Goal: Task Accomplishment & Management: Manage account settings

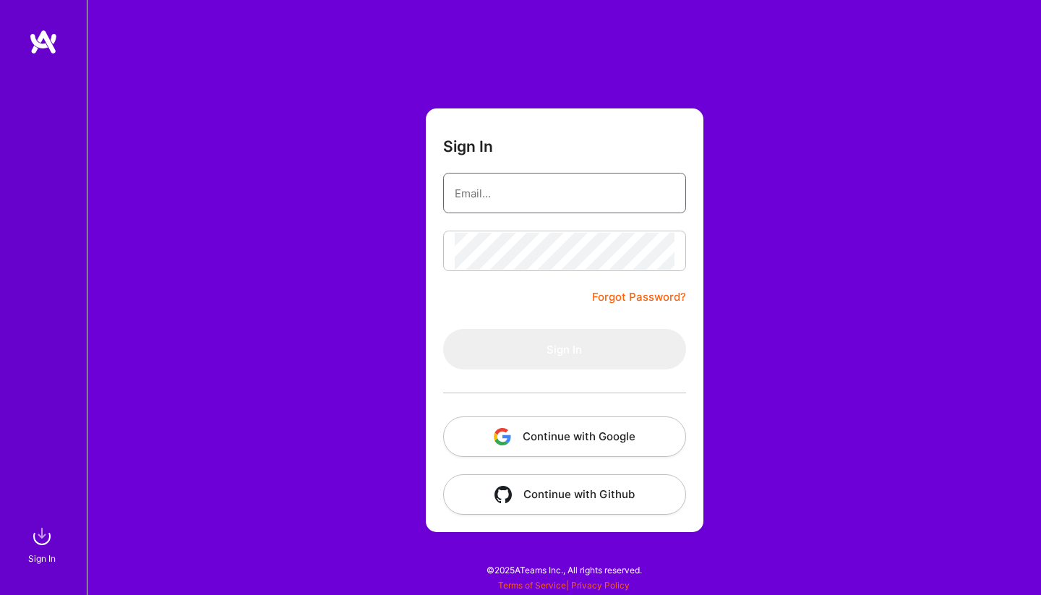
type input "[EMAIL_ADDRESS][DOMAIN_NAME]"
click at [564, 349] on button "Sign In" at bounding box center [564, 349] width 243 height 40
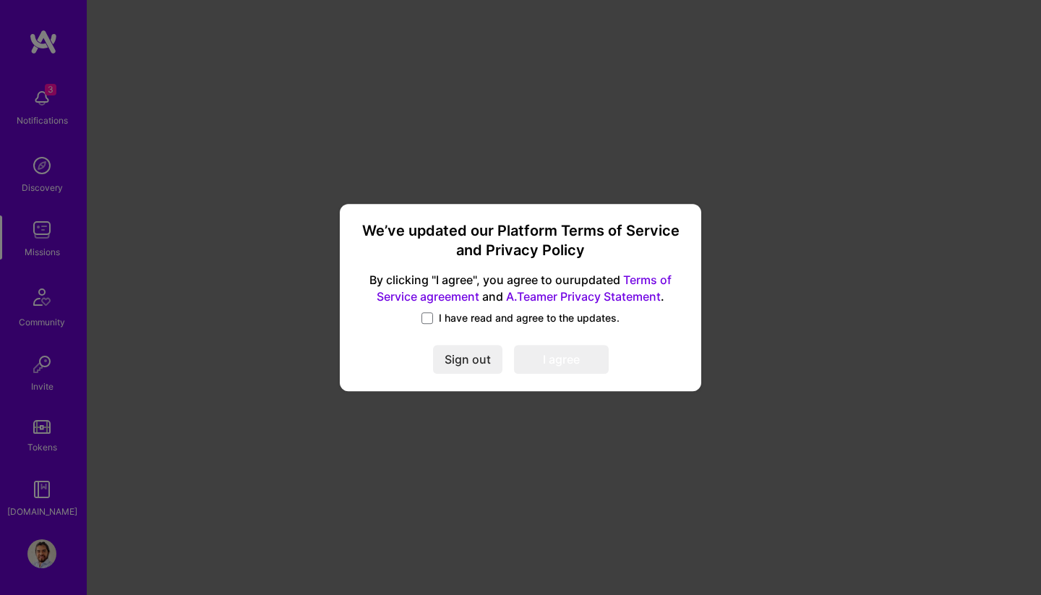
click at [435, 314] on label "I have read and agree to the updates." at bounding box center [521, 318] width 198 height 14
click at [0, 0] on input "I have read and agree to the updates." at bounding box center [0, 0] width 0 height 0
click at [565, 354] on button "I agree" at bounding box center [561, 360] width 95 height 29
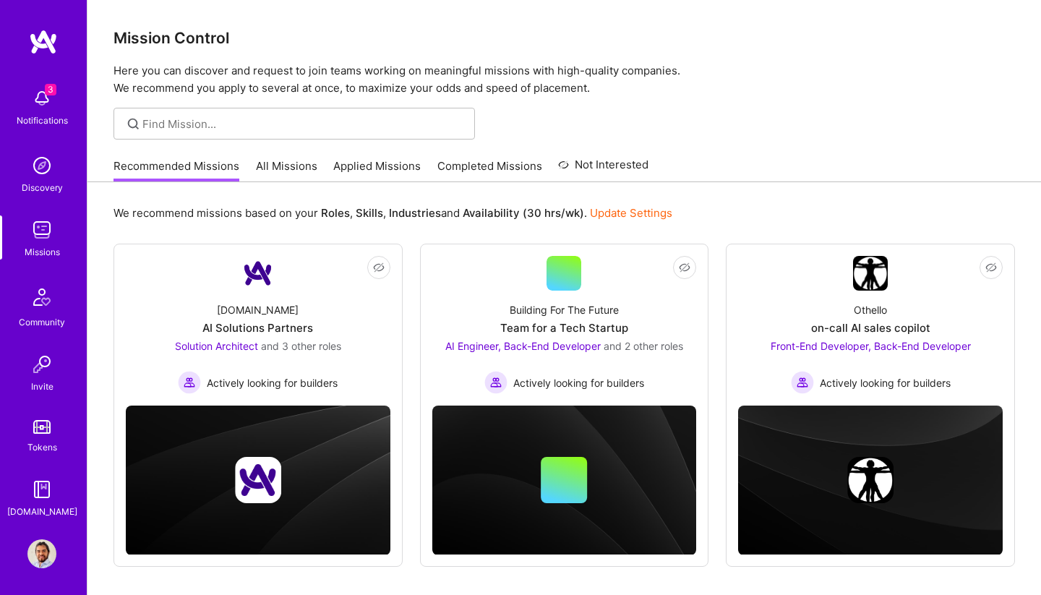
click at [46, 546] on img at bounding box center [41, 553] width 29 height 29
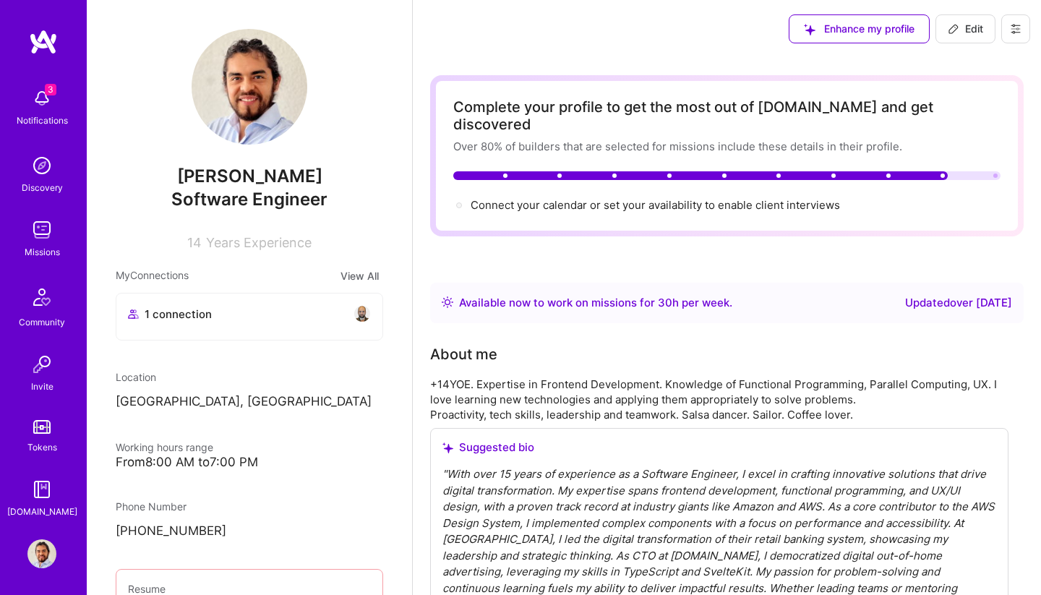
click at [49, 106] on img at bounding box center [41, 98] width 29 height 29
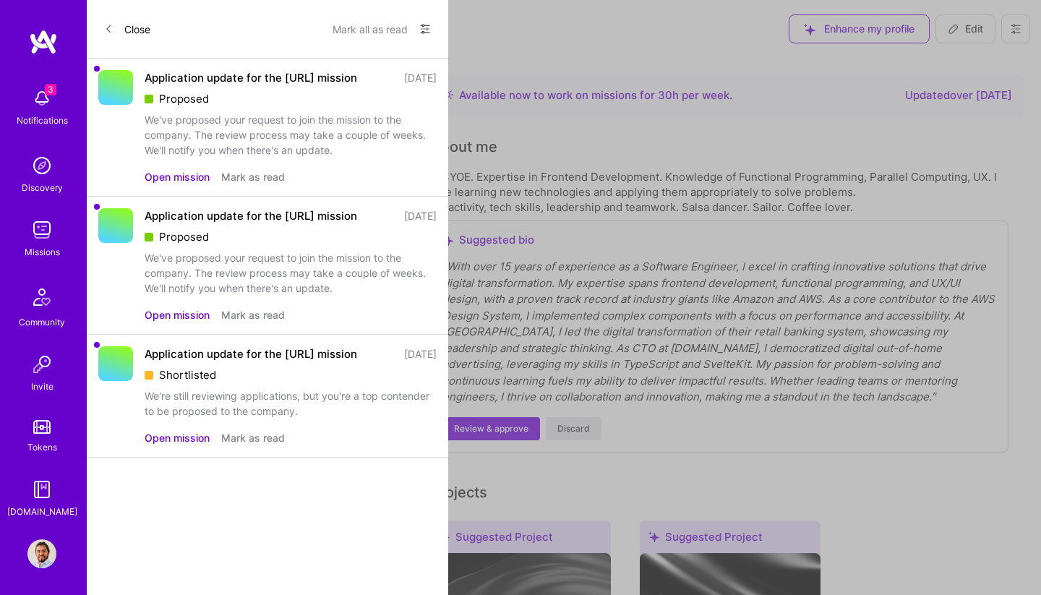
click at [367, 22] on button "Mark all as read" at bounding box center [370, 28] width 75 height 23
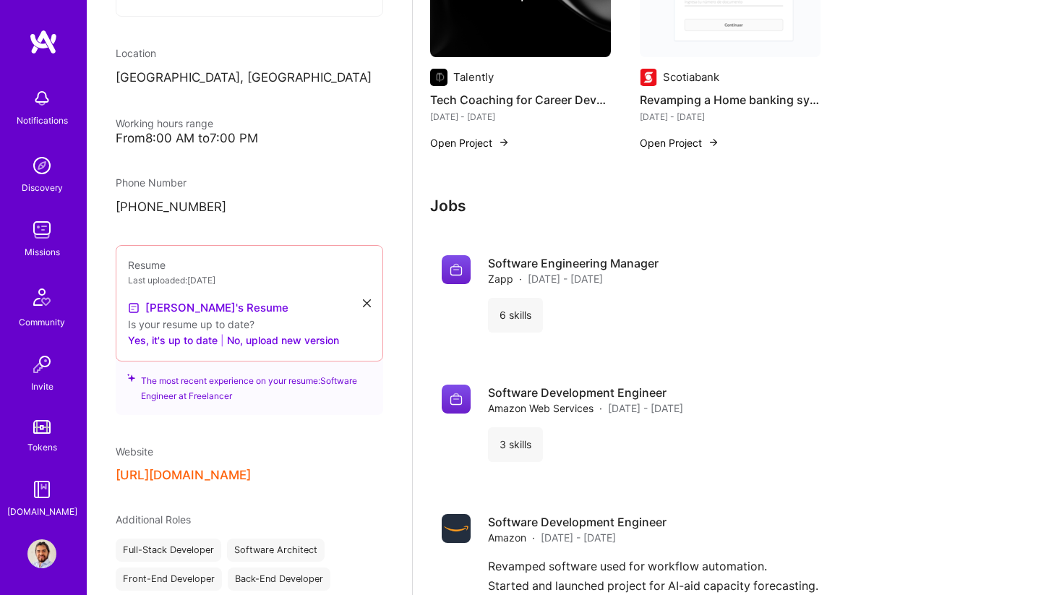
scroll to position [352, 0]
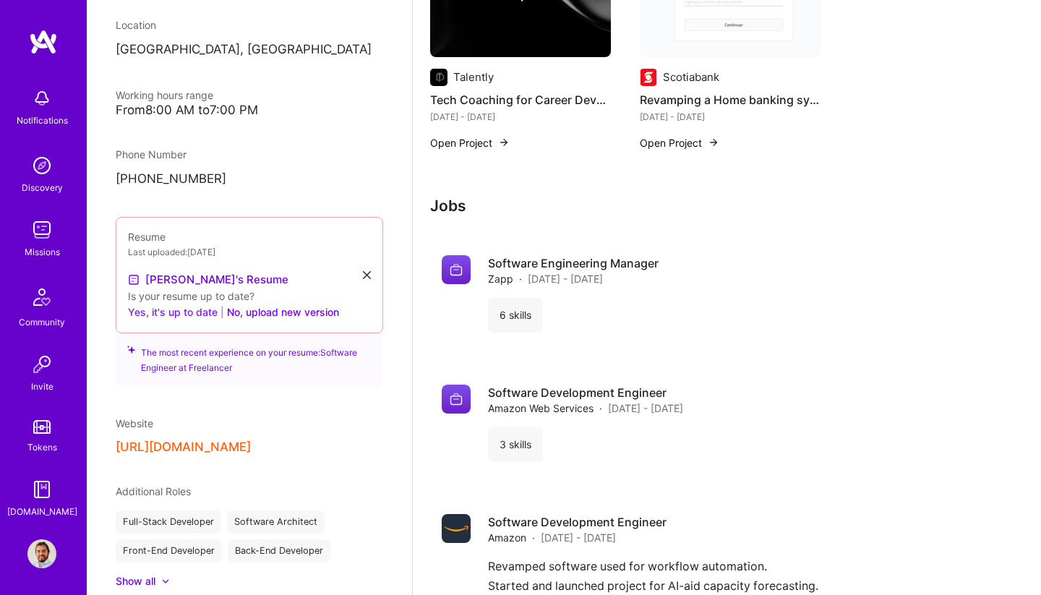
click at [179, 314] on button "Yes, it's up to date" at bounding box center [173, 312] width 90 height 17
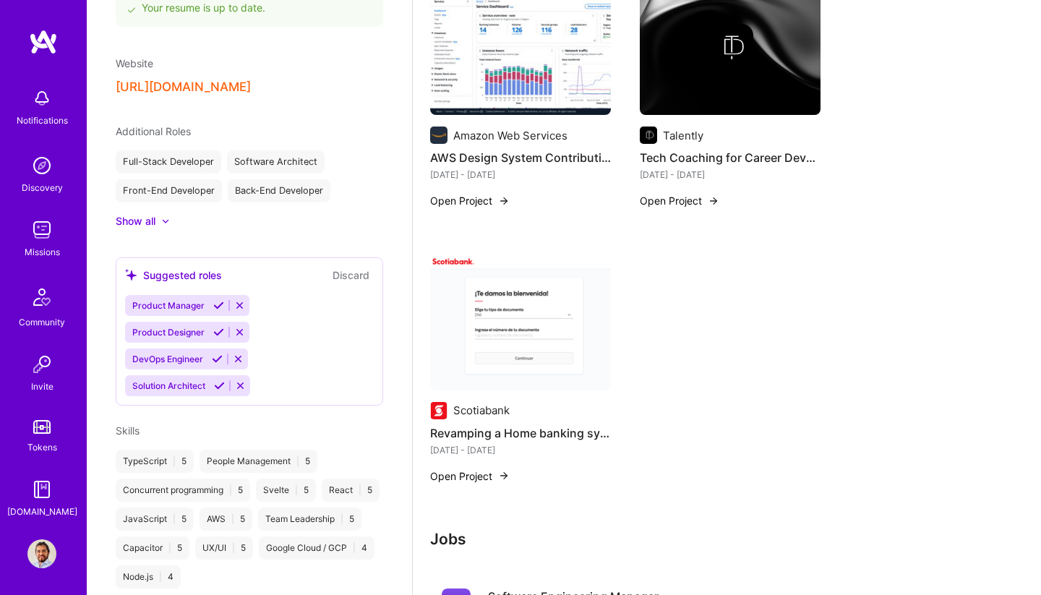
scroll to position [666, 0]
click at [240, 305] on icon at bounding box center [239, 304] width 11 height 11
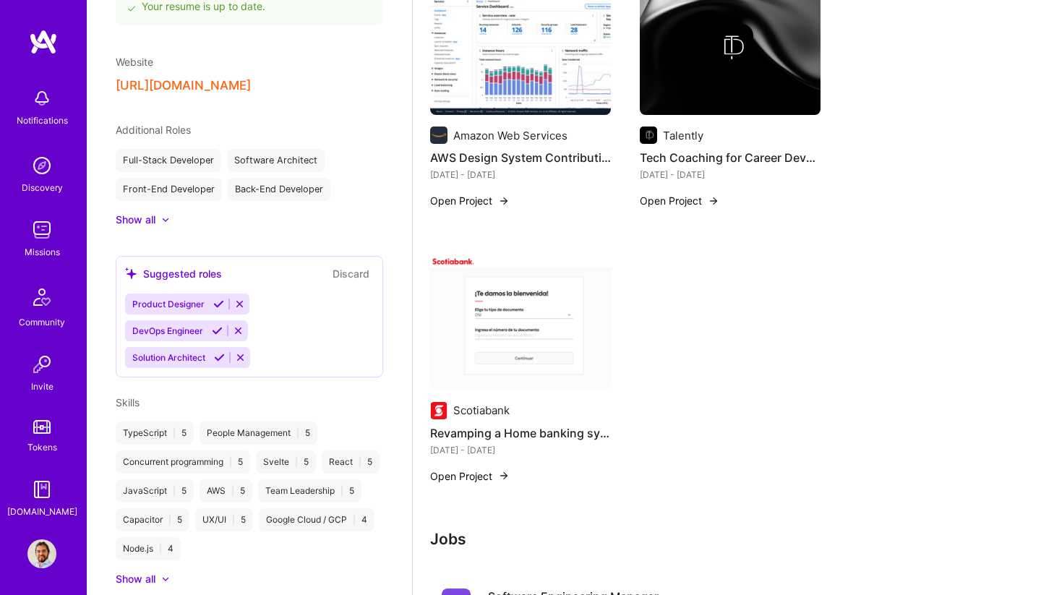
click at [158, 220] on div at bounding box center [158, 220] width 6 height 14
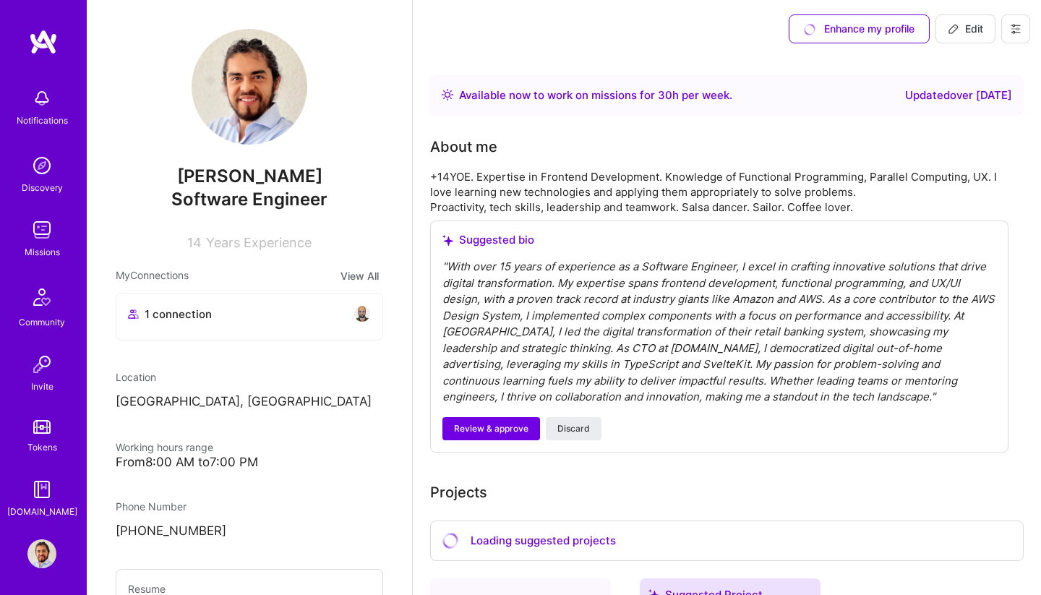
scroll to position [0, 0]
click at [973, 27] on span "Edit" at bounding box center [965, 29] width 35 height 14
select select "DE"
select select "Right Now"
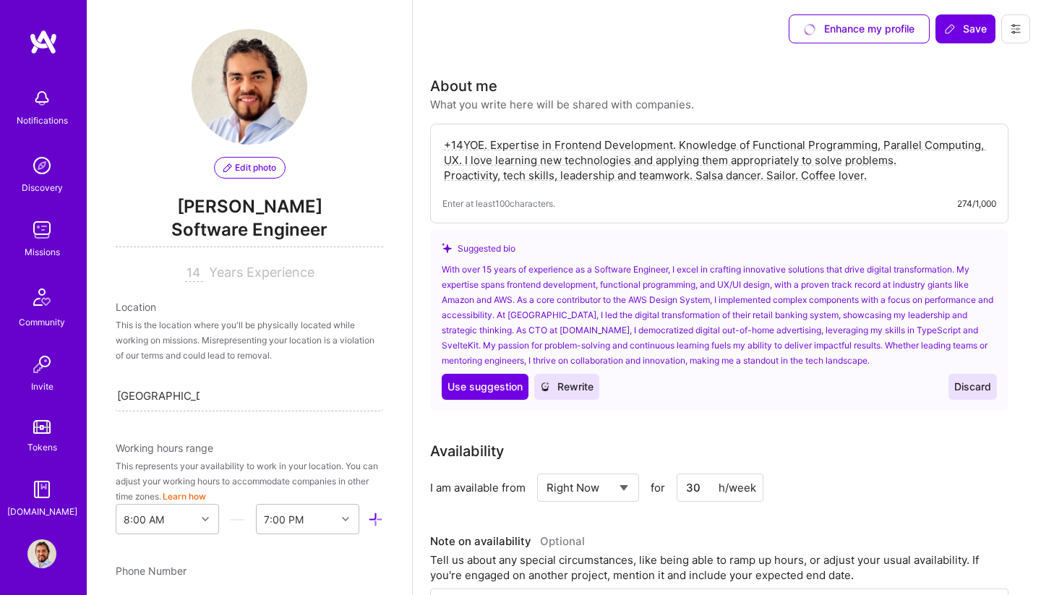
scroll to position [9, 0]
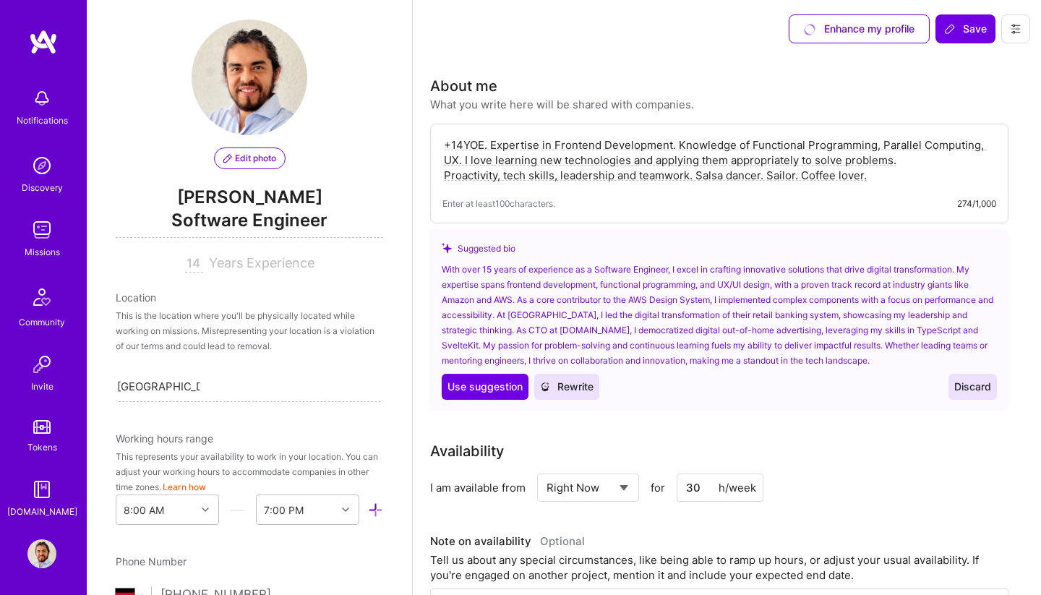
click at [192, 262] on input "14" at bounding box center [194, 263] width 18 height 17
type input "15"
click at [367, 296] on div "Location" at bounding box center [250, 297] width 268 height 15
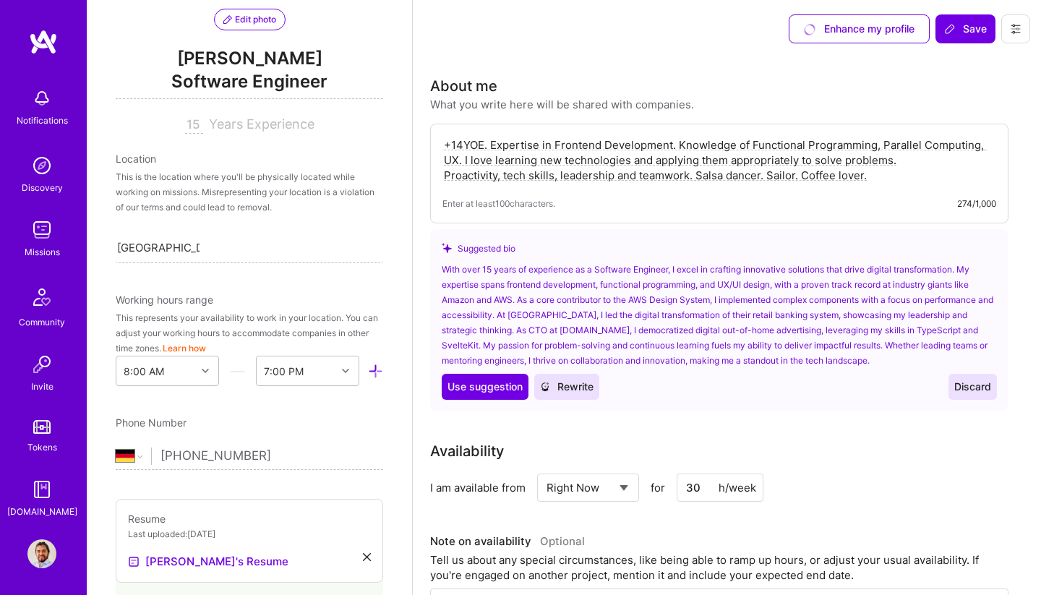
scroll to position [155, 0]
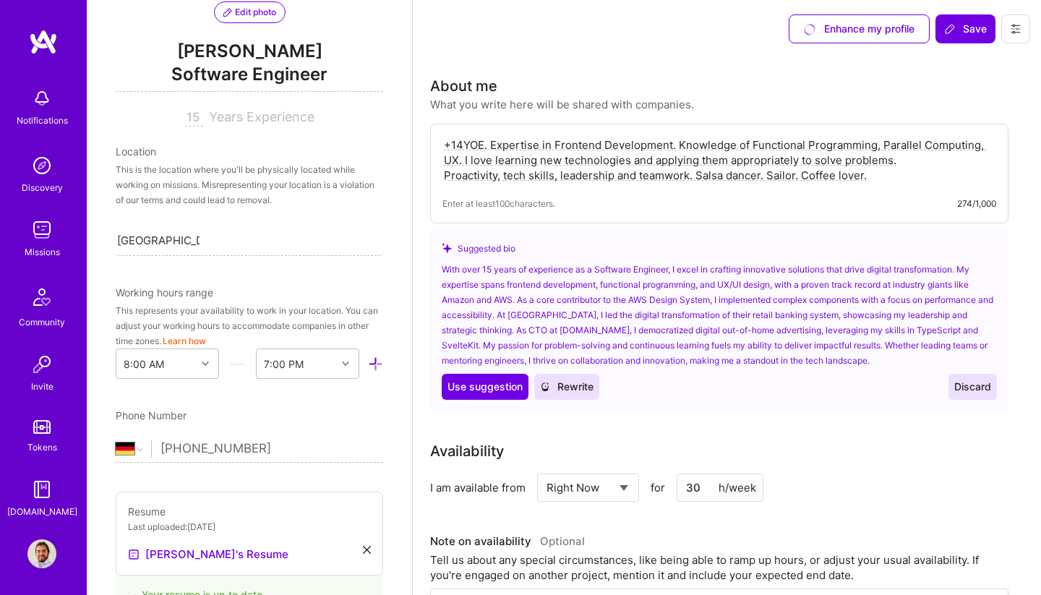
click at [283, 183] on div "This is the location where you'll be physically located while working on missio…" at bounding box center [250, 185] width 268 height 46
click at [249, 117] on span "Years Experience" at bounding box center [262, 116] width 106 height 15
click at [140, 147] on div "Location" at bounding box center [250, 151] width 268 height 15
click at [140, 179] on div "This is the location where you'll be physically located while working on missio…" at bounding box center [250, 185] width 268 height 46
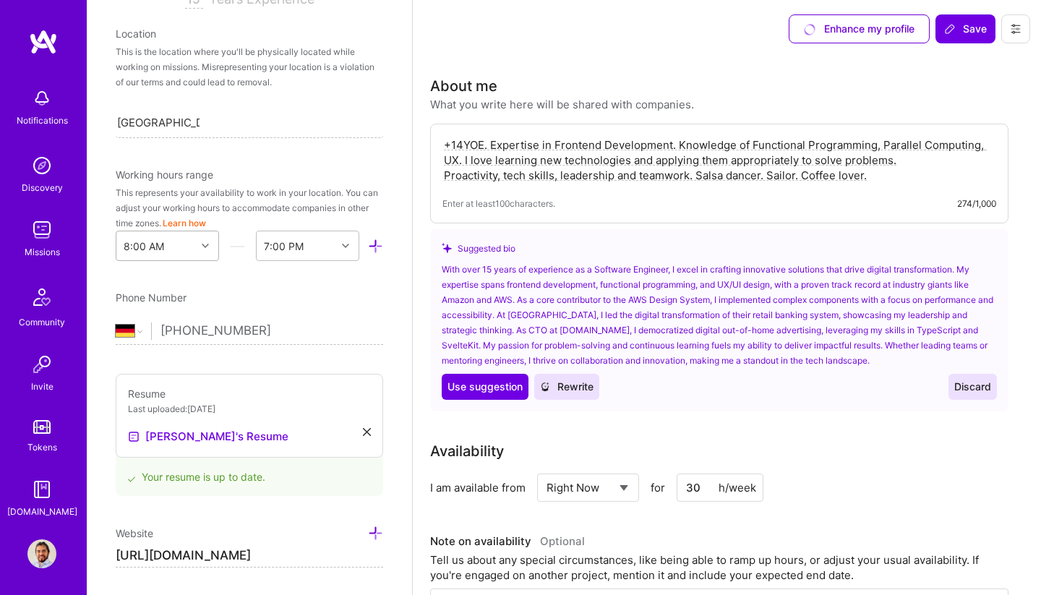
scroll to position [273, 0]
click at [336, 241] on div at bounding box center [347, 246] width 22 height 19
click at [296, 416] on div "9:00 PM" at bounding box center [307, 415] width 103 height 27
click at [283, 283] on div "Edit photo [PERSON_NAME] Software Engineer 15 Years Experience Location This is…" at bounding box center [249, 297] width 325 height 595
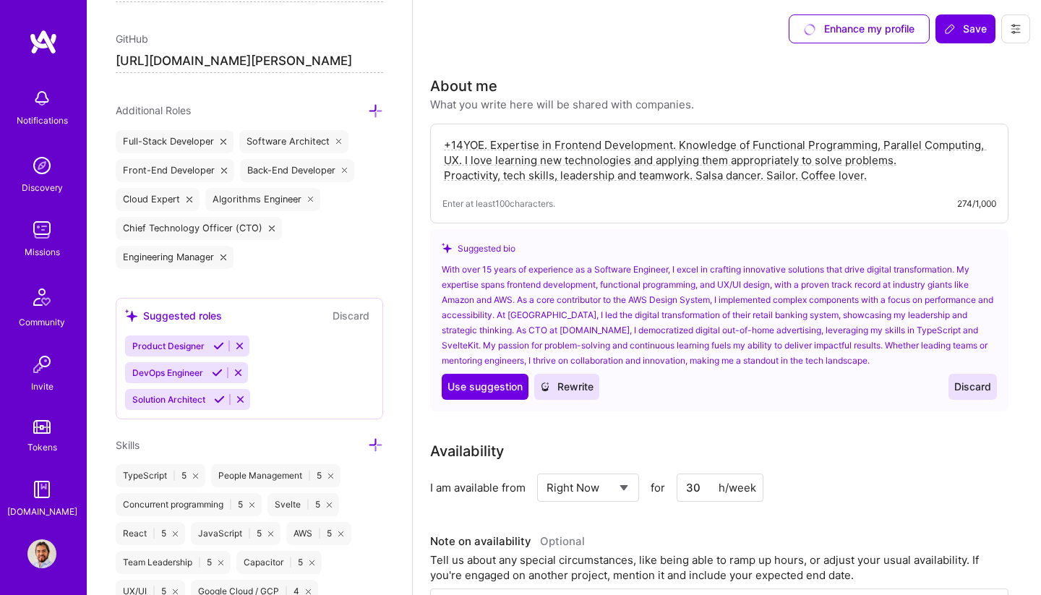
scroll to position [945, 0]
click at [374, 108] on icon at bounding box center [375, 111] width 15 height 15
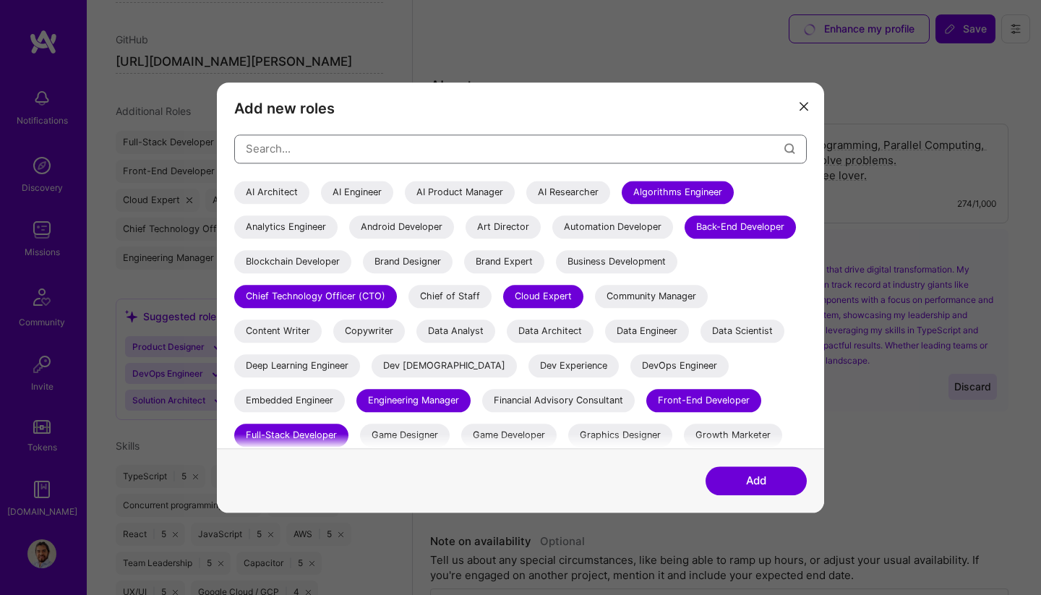
click at [377, 150] on input "modal" at bounding box center [515, 148] width 539 height 37
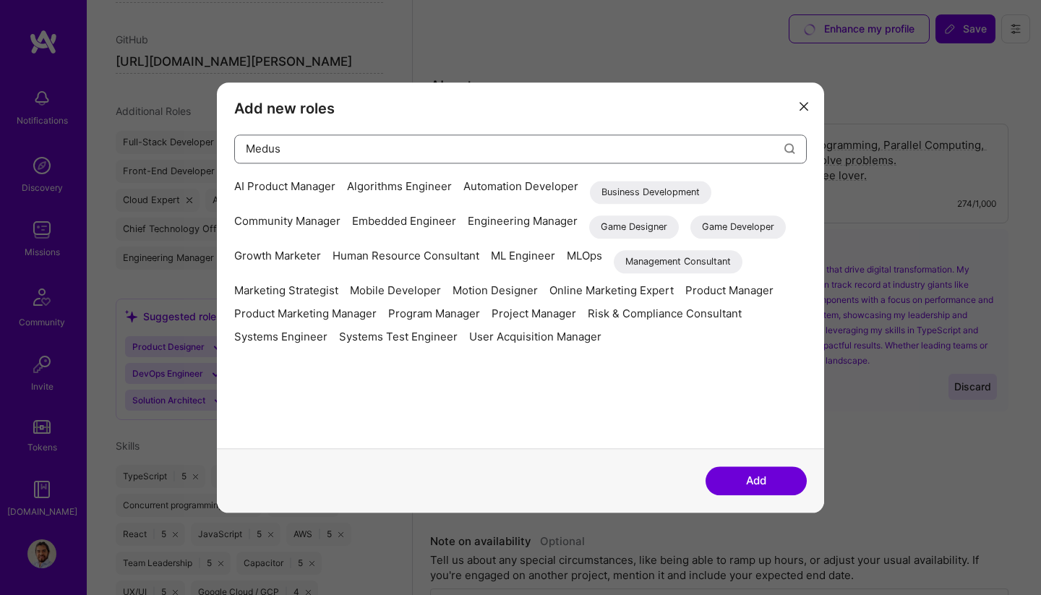
type input "Medusa"
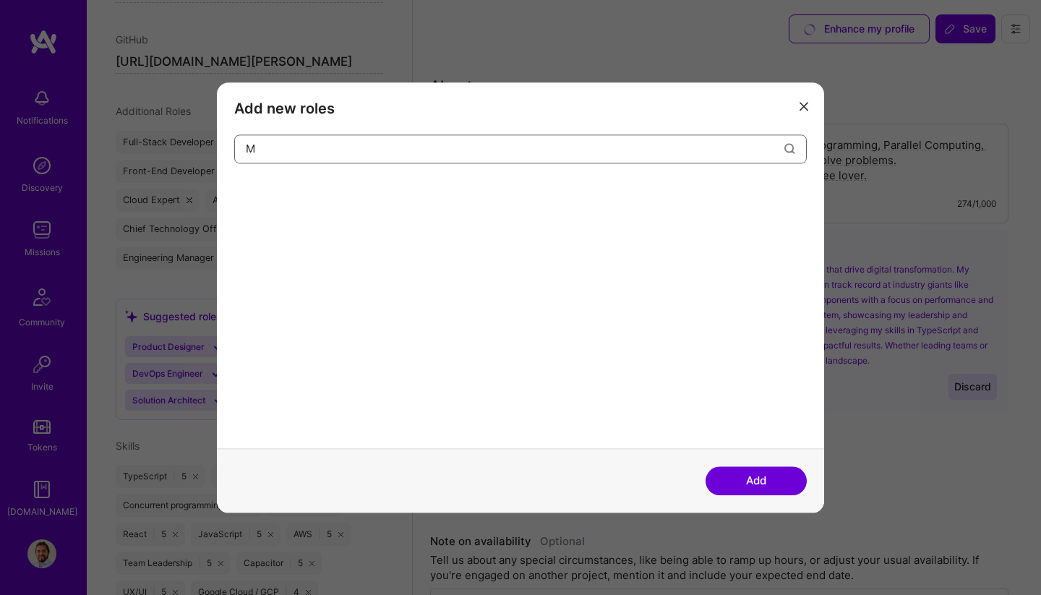
type input "Me"
type input "Com"
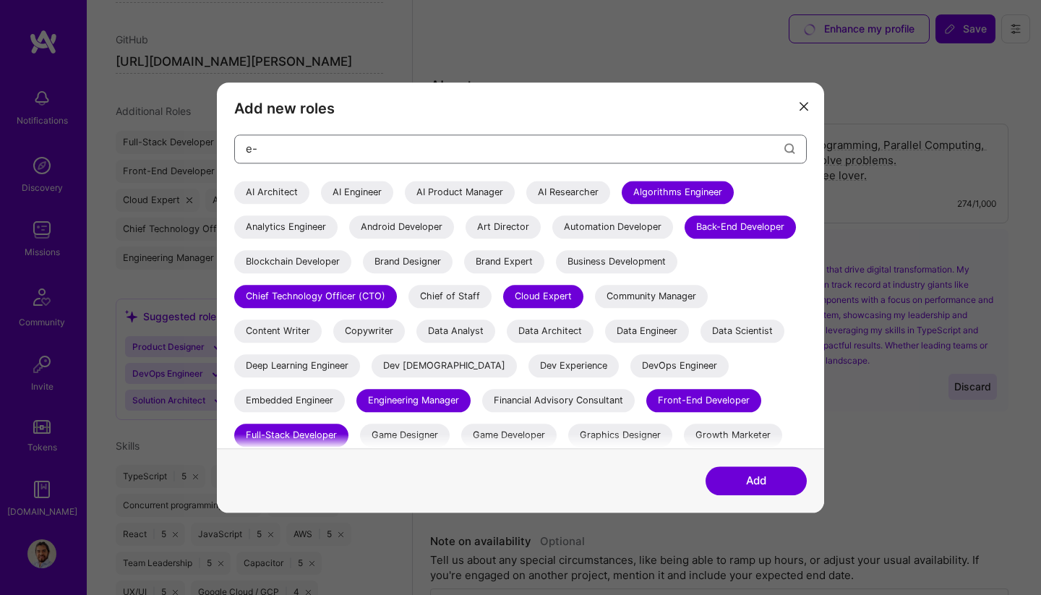
type input "e-c"
click at [356, 195] on div "AI Engineer" at bounding box center [357, 192] width 72 height 23
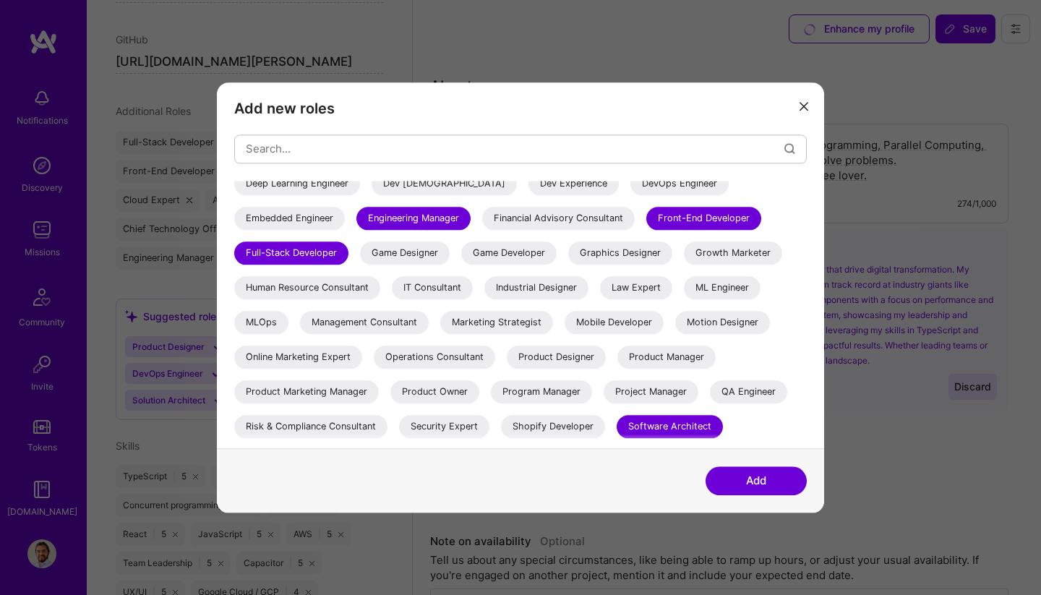
scroll to position [179, 0]
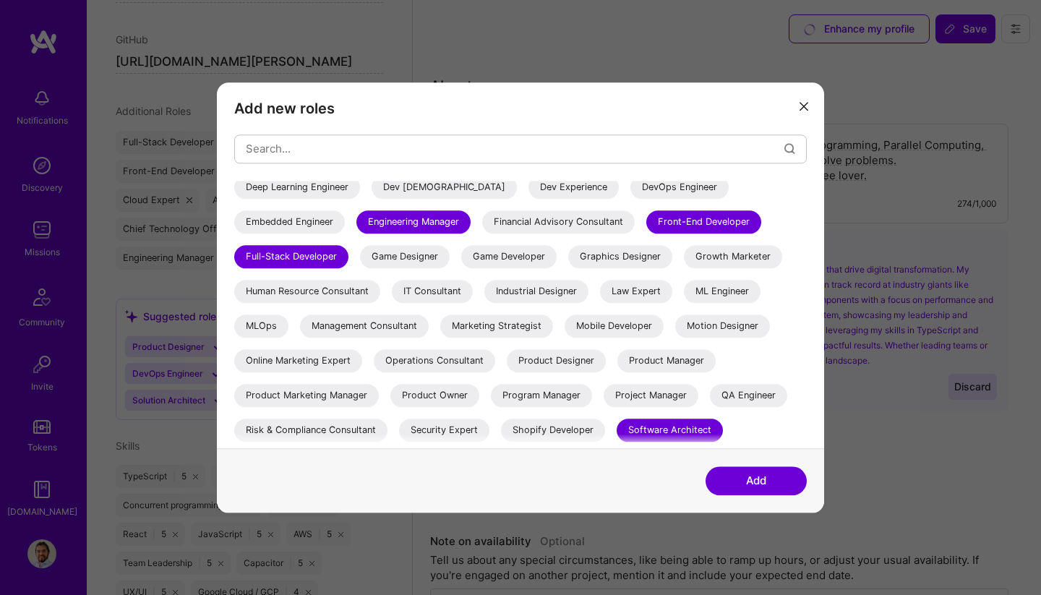
click at [471, 215] on div "Engineering Manager" at bounding box center [413, 221] width 114 height 23
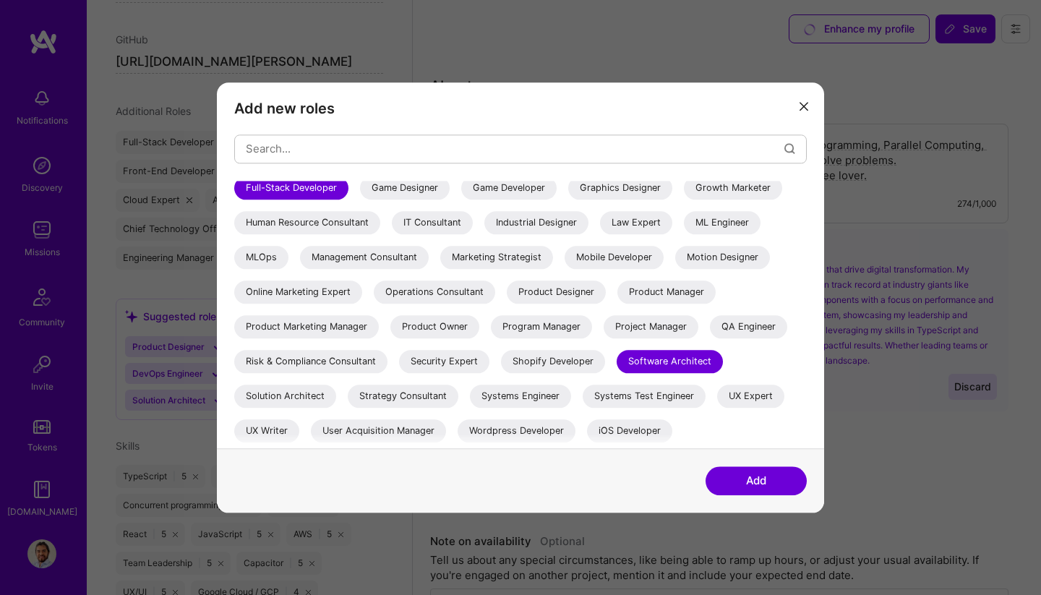
scroll to position [267, 0]
click at [473, 211] on div "IT Consultant" at bounding box center [432, 222] width 81 height 23
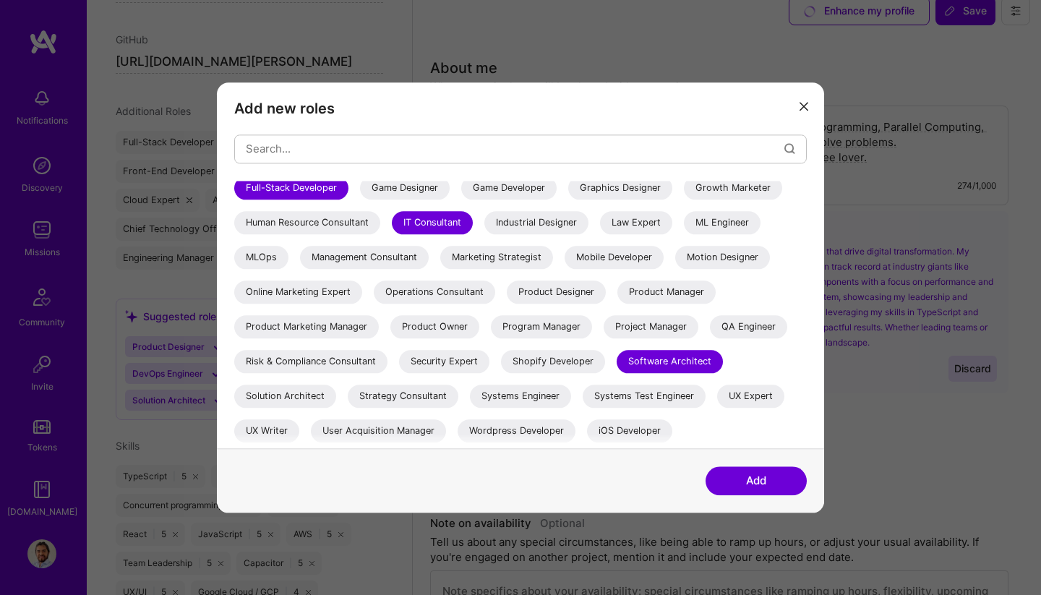
scroll to position [27, 0]
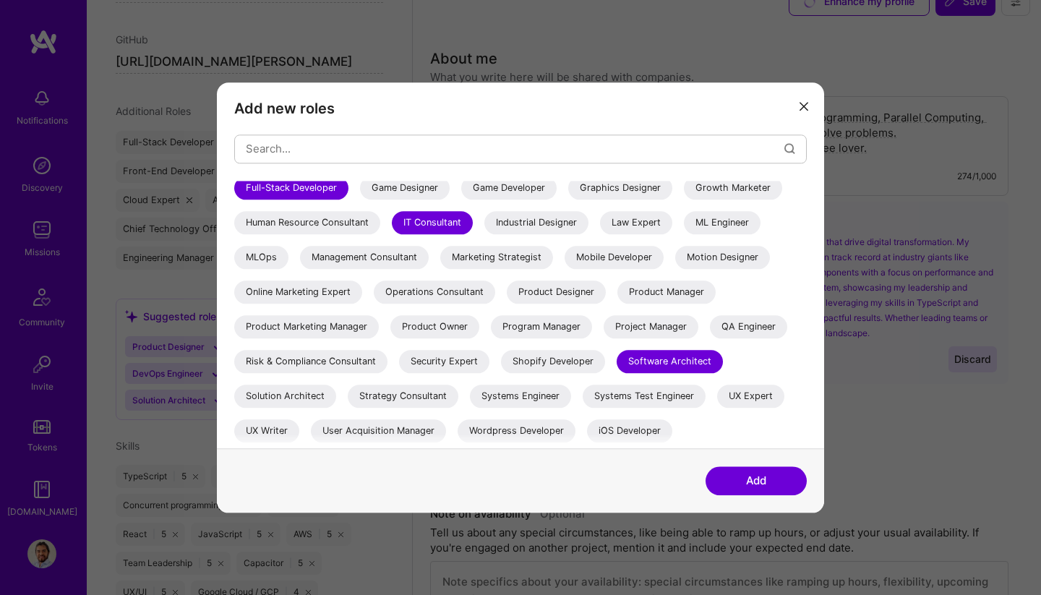
click at [473, 211] on div "IT Consultant" at bounding box center [432, 222] width 81 height 23
click at [746, 486] on button "Add" at bounding box center [756, 480] width 101 height 29
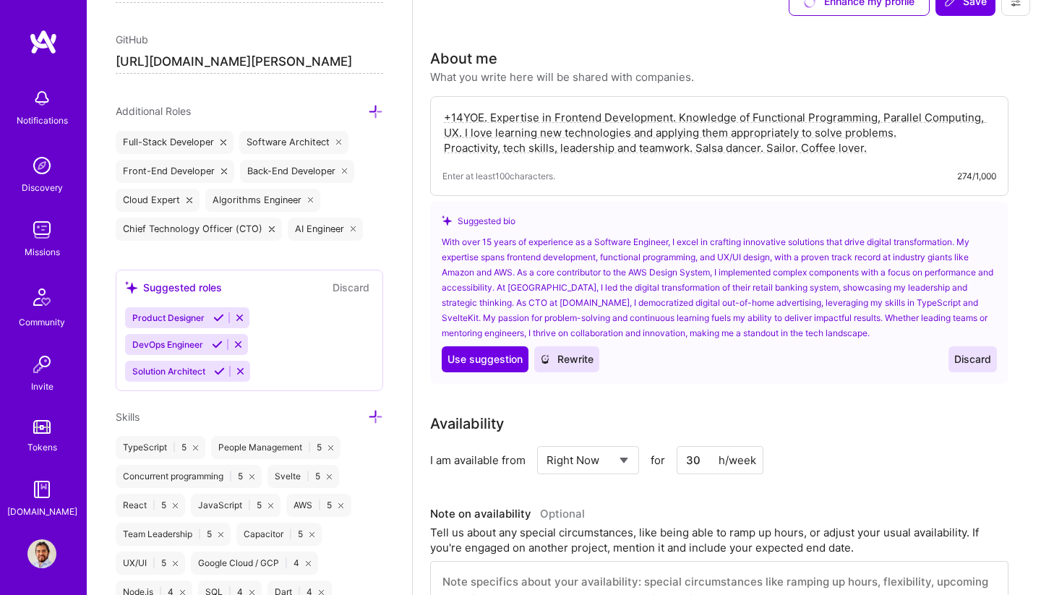
click at [377, 104] on icon at bounding box center [375, 111] width 15 height 15
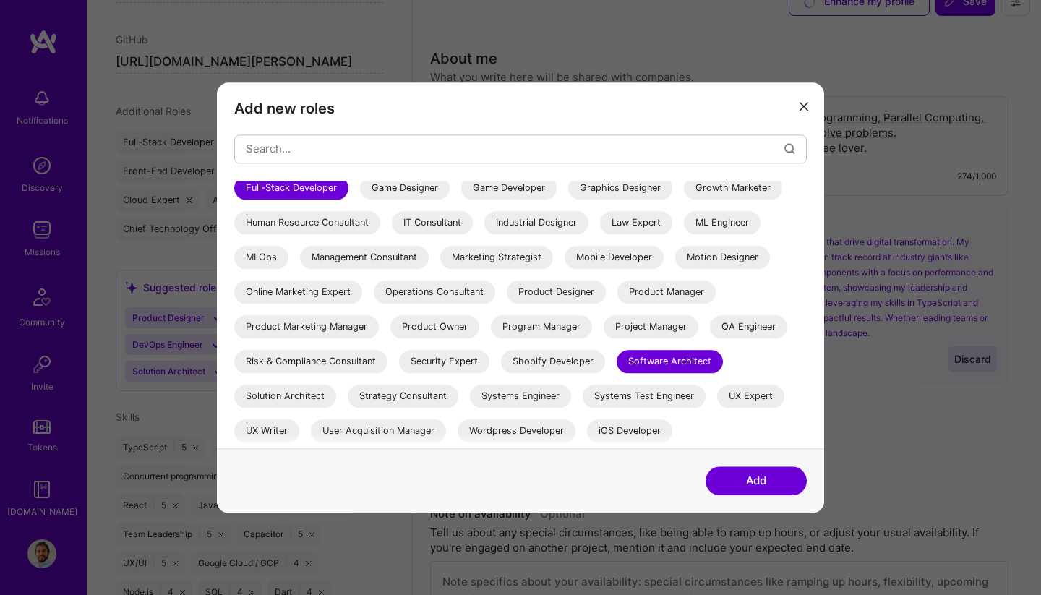
scroll to position [239, 0]
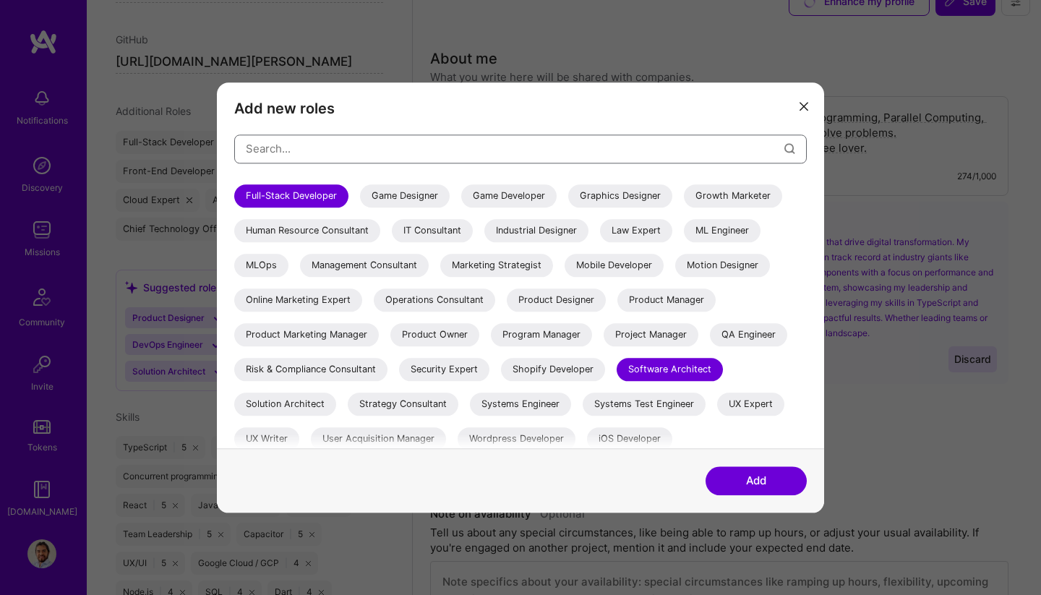
click at [625, 152] on input "modal" at bounding box center [515, 148] width 539 height 37
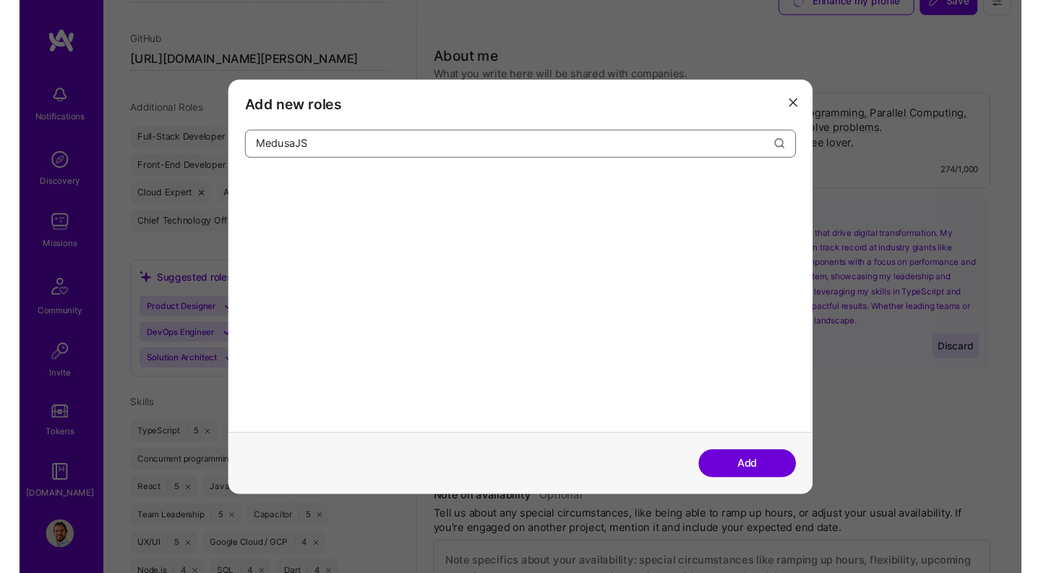
scroll to position [0, 0]
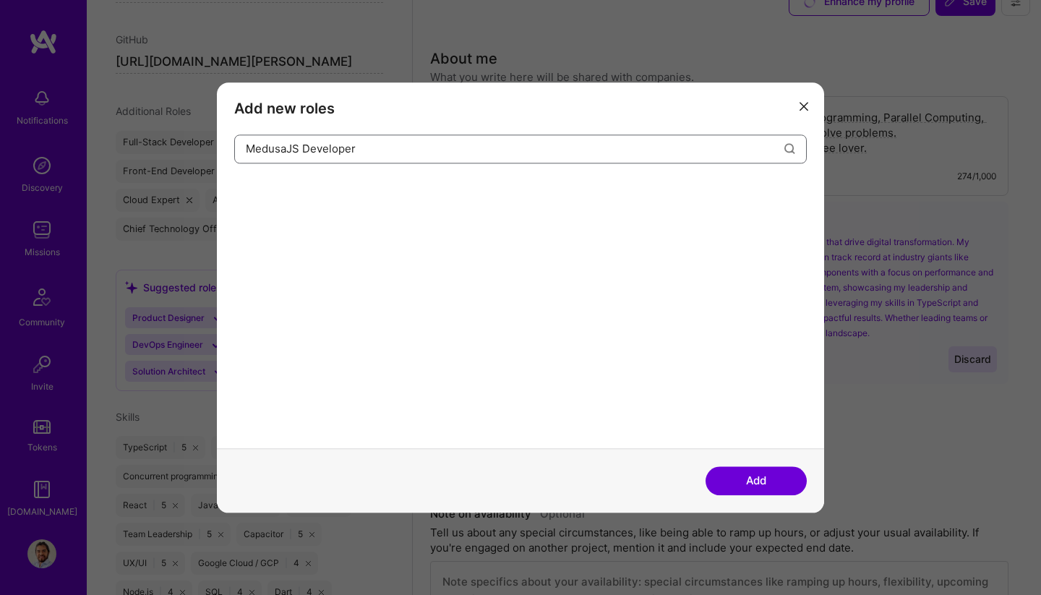
type input "MedusaJS Developer"
click at [787, 486] on button "Add" at bounding box center [756, 480] width 101 height 29
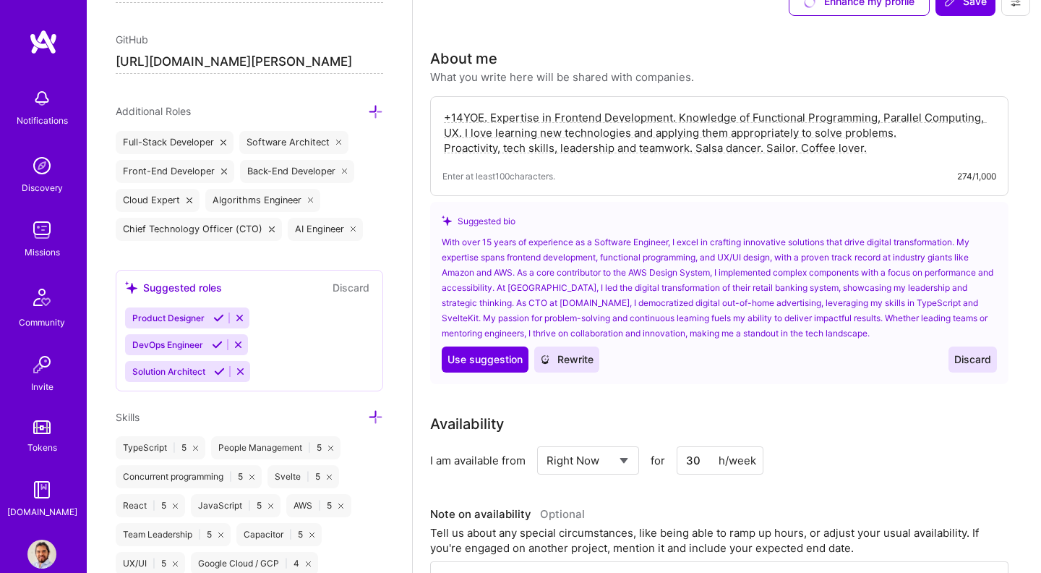
click at [399, 207] on div "Edit photo [PERSON_NAME] Software Engineer 15 Years Experience Location This is…" at bounding box center [249, 286] width 325 height 573
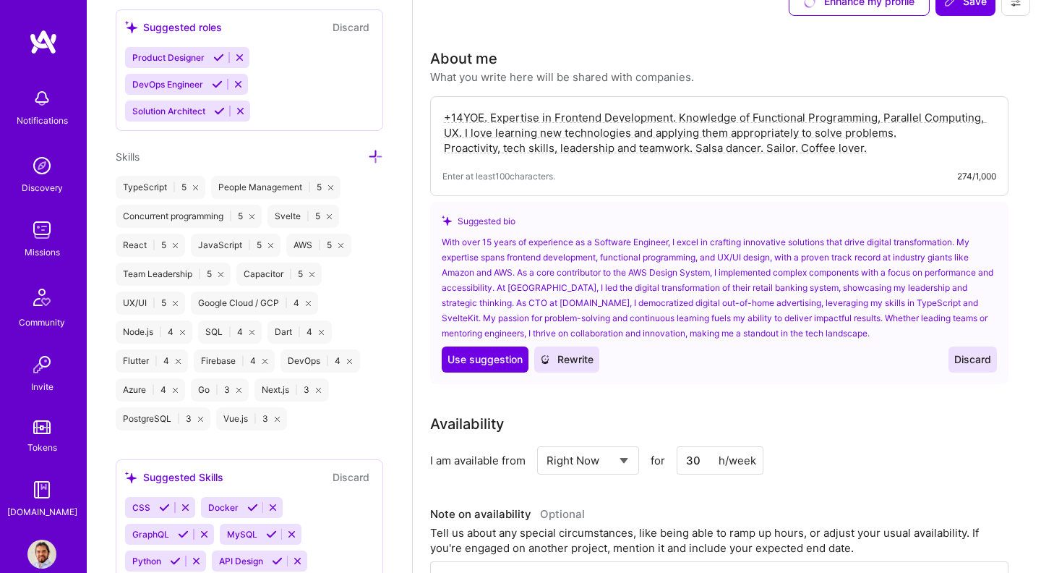
scroll to position [1208, 0]
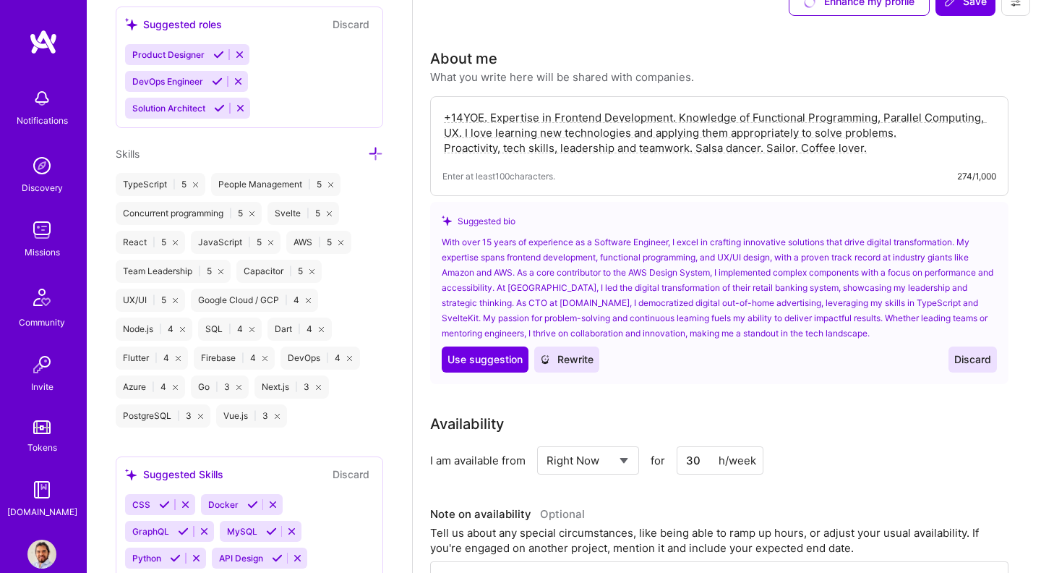
click at [378, 152] on icon at bounding box center [375, 153] width 15 height 15
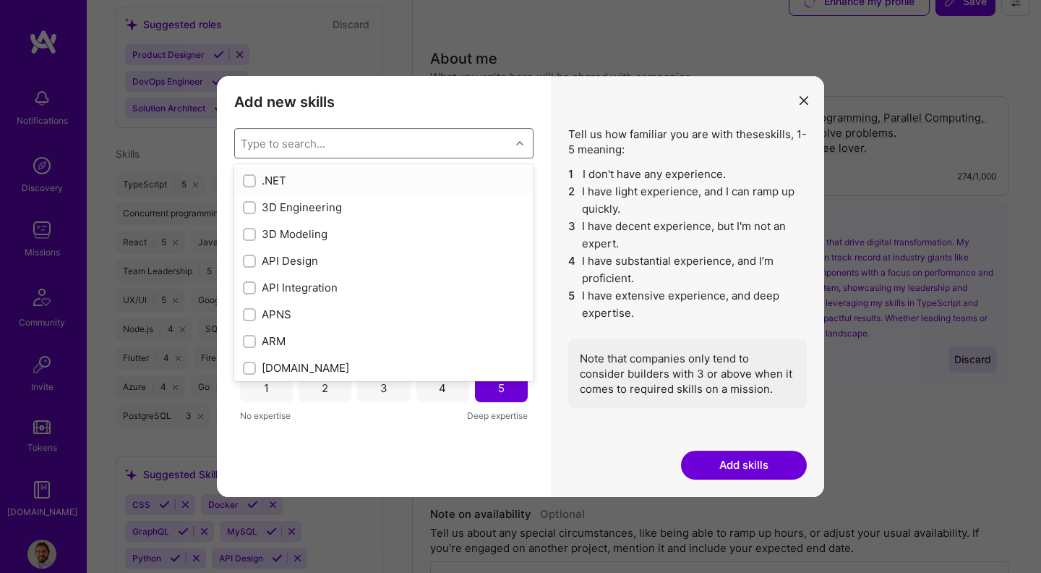
drag, startPoint x: 424, startPoint y: 138, endPoint x: 395, endPoint y: 150, distance: 31.1
click at [424, 138] on div "Type to search..." at bounding box center [372, 143] width 275 height 29
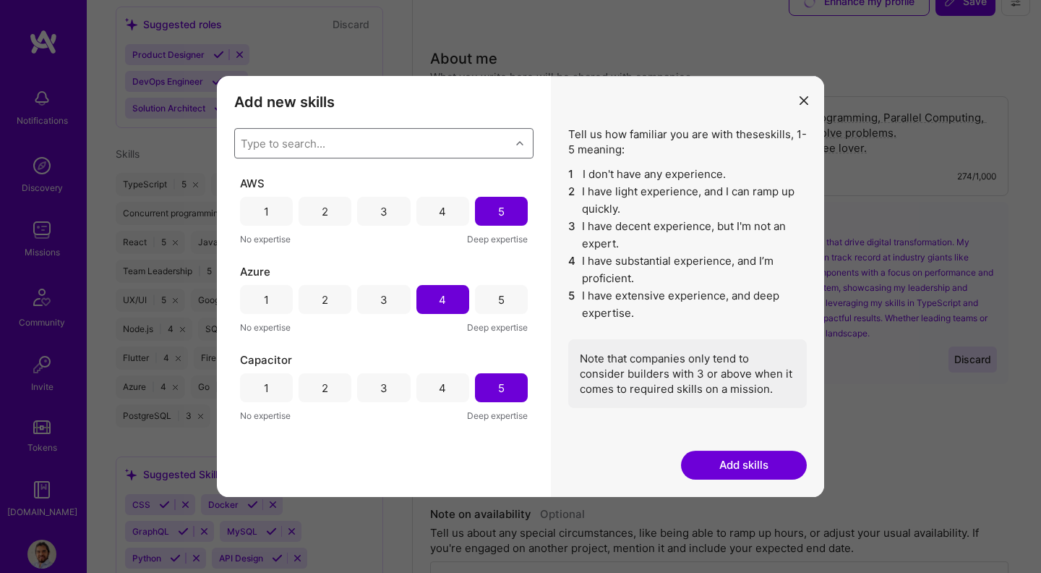
click at [381, 148] on div "Type to search..." at bounding box center [372, 143] width 275 height 29
type input "Med"
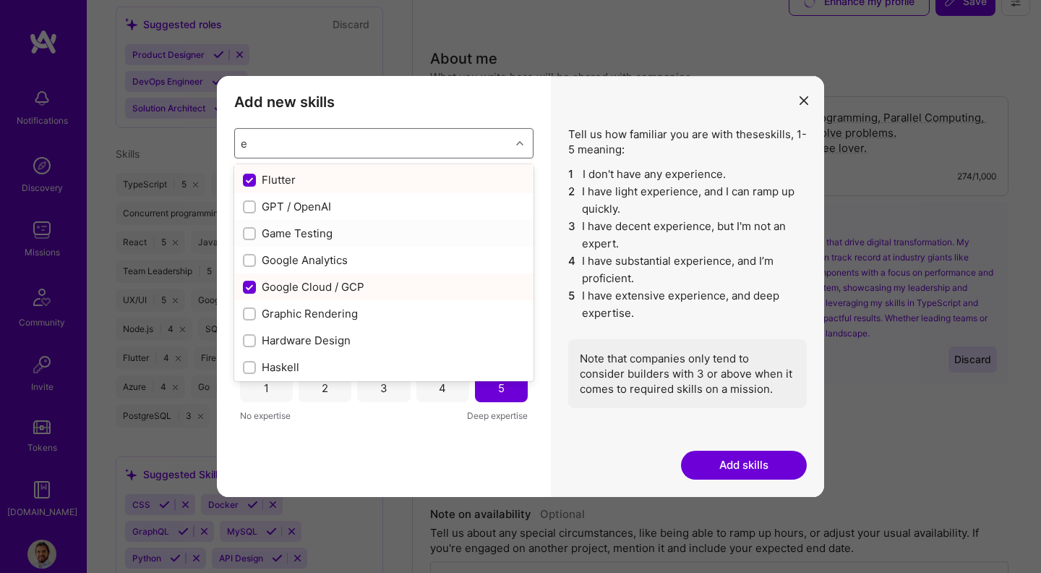
scroll to position [2004, 0]
type input "e-c"
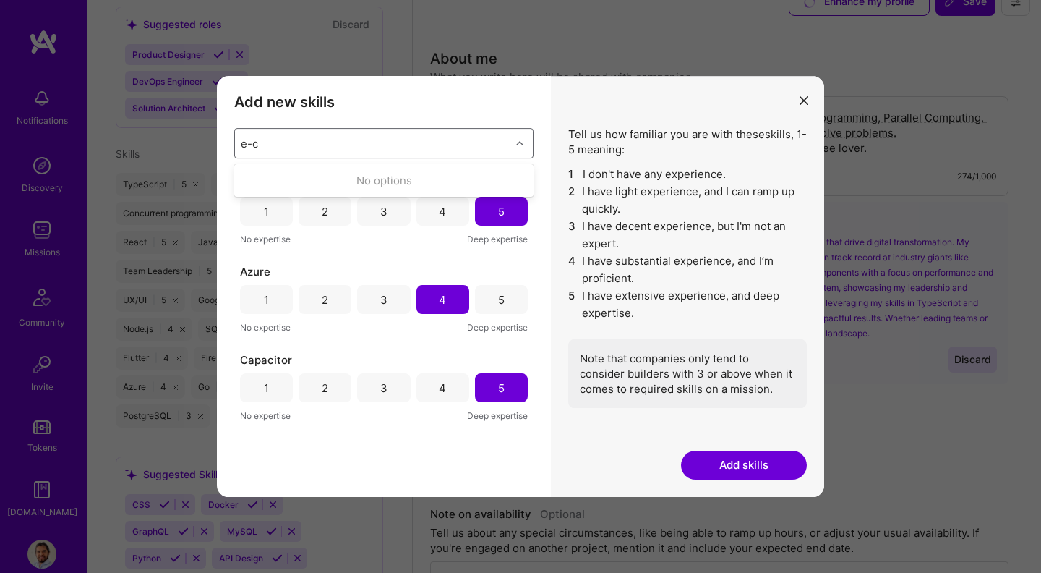
scroll to position [0, 0]
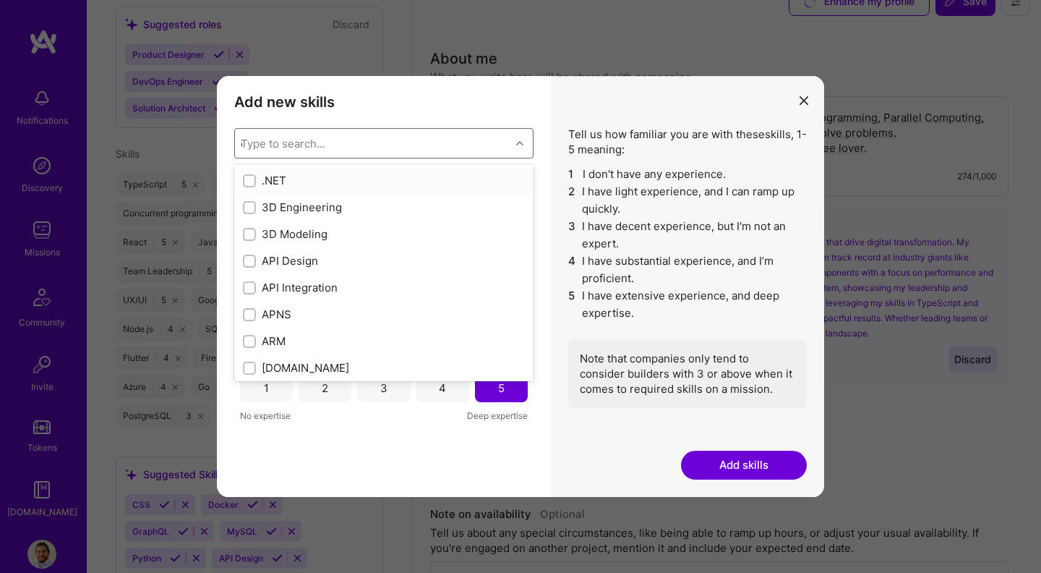
type input "ec"
checkbox input "false"
checkbox input "true"
checkbox input "false"
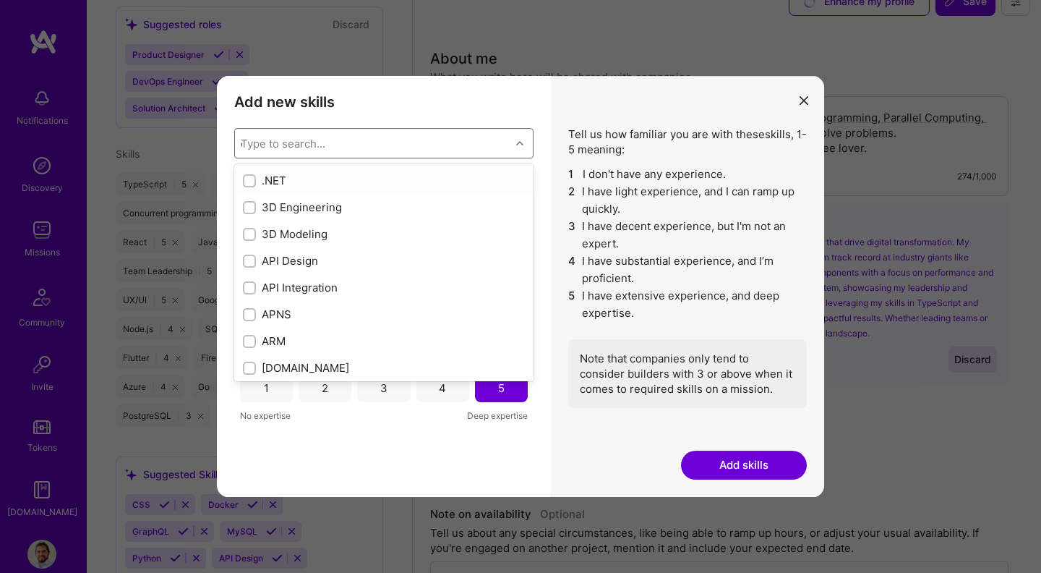
checkbox input "true"
checkbox input "false"
checkbox input "true"
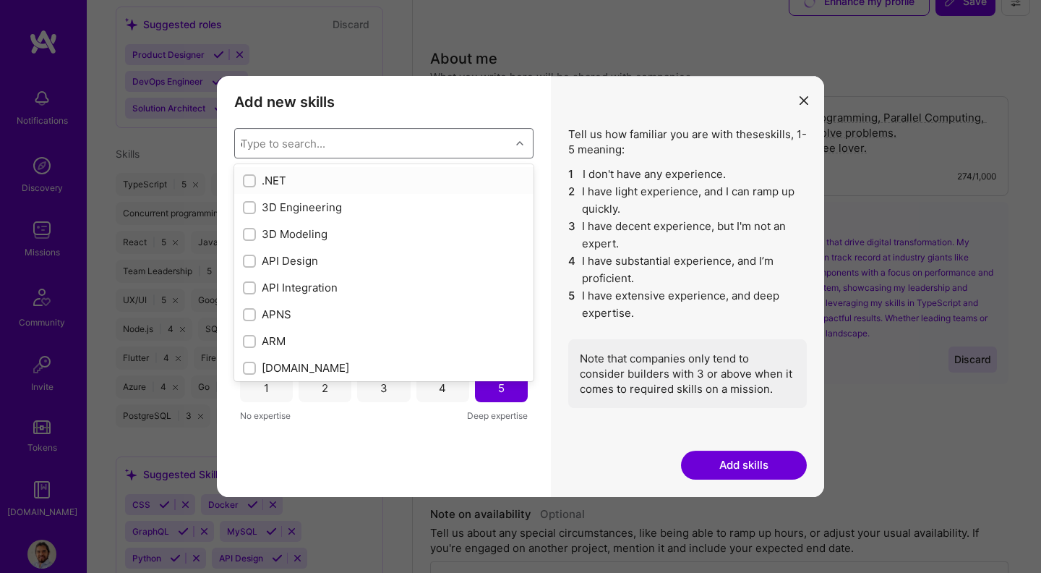
checkbox input "true"
checkbox input "false"
checkbox input "true"
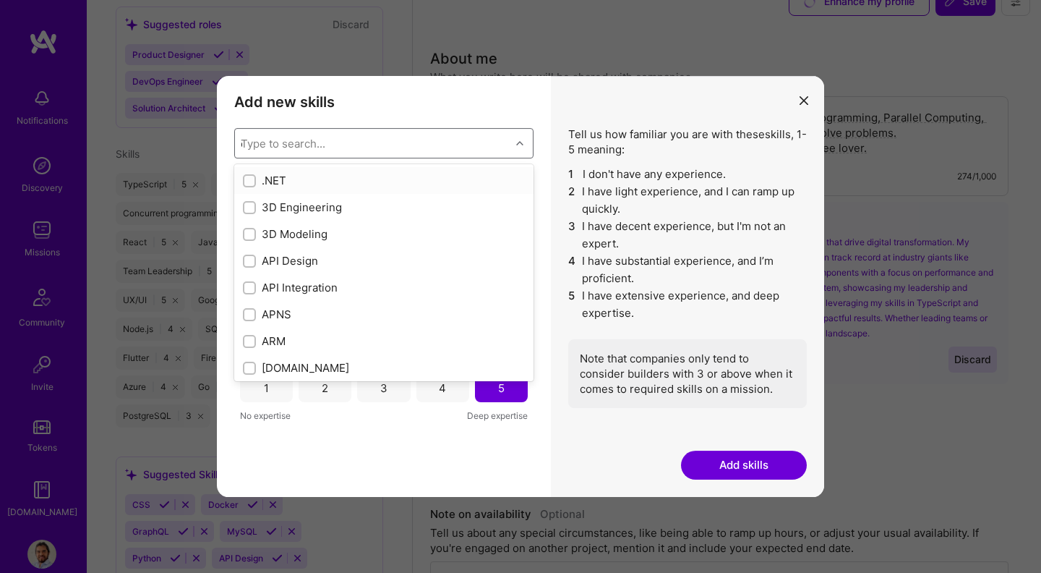
checkbox input "true"
checkbox input "false"
checkbox input "true"
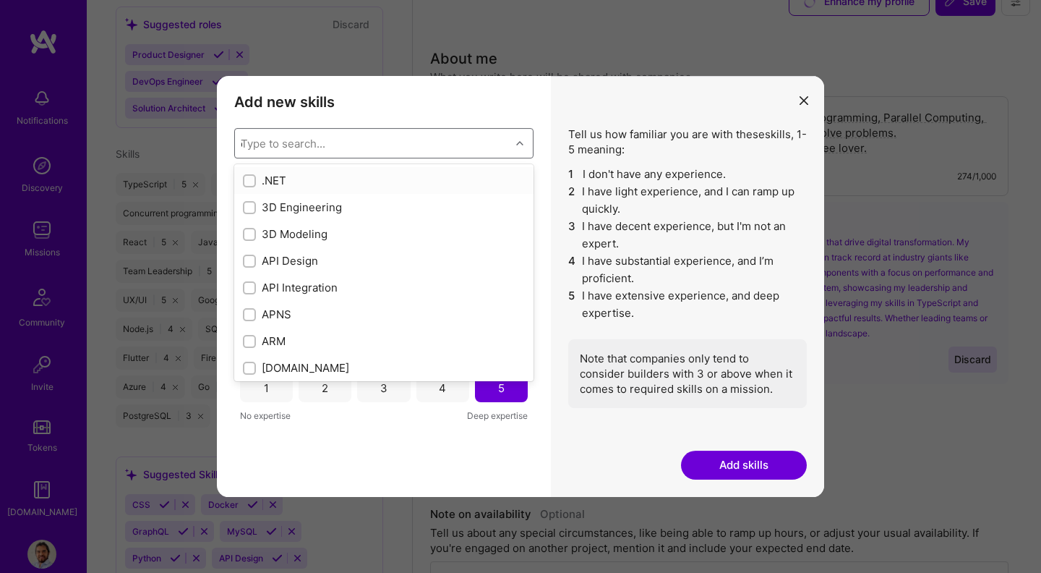
checkbox input "false"
checkbox input "true"
checkbox input "false"
checkbox input "true"
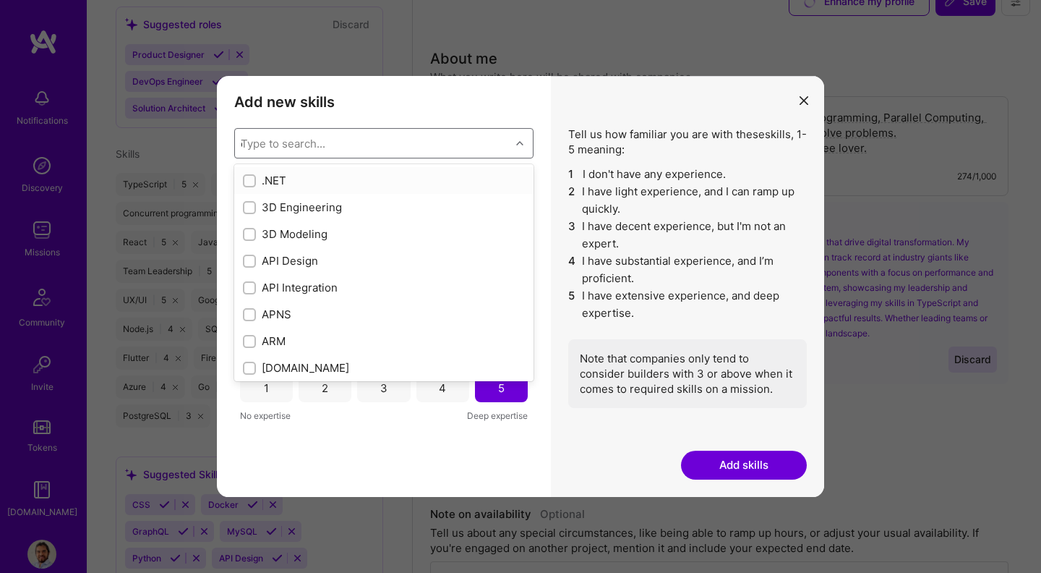
checkbox input "true"
type input "eco"
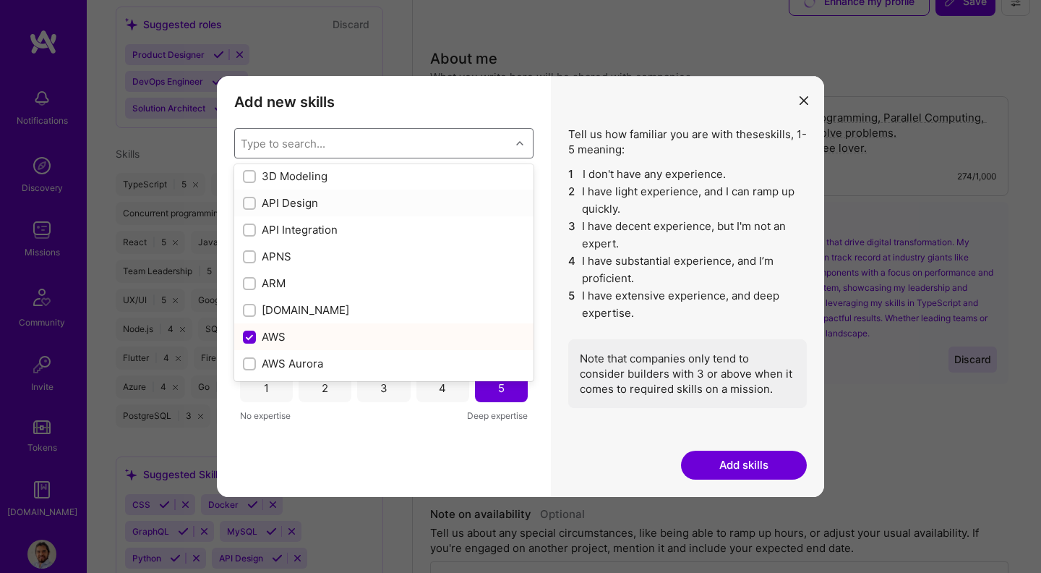
scroll to position [57, 0]
click at [248, 236] on div "modal" at bounding box center [249, 230] width 13 height 13
click at [248, 236] on input "modal" at bounding box center [251, 231] width 10 height 10
click at [249, 228] on input "modal" at bounding box center [251, 231] width 10 height 10
checkbox input "true"
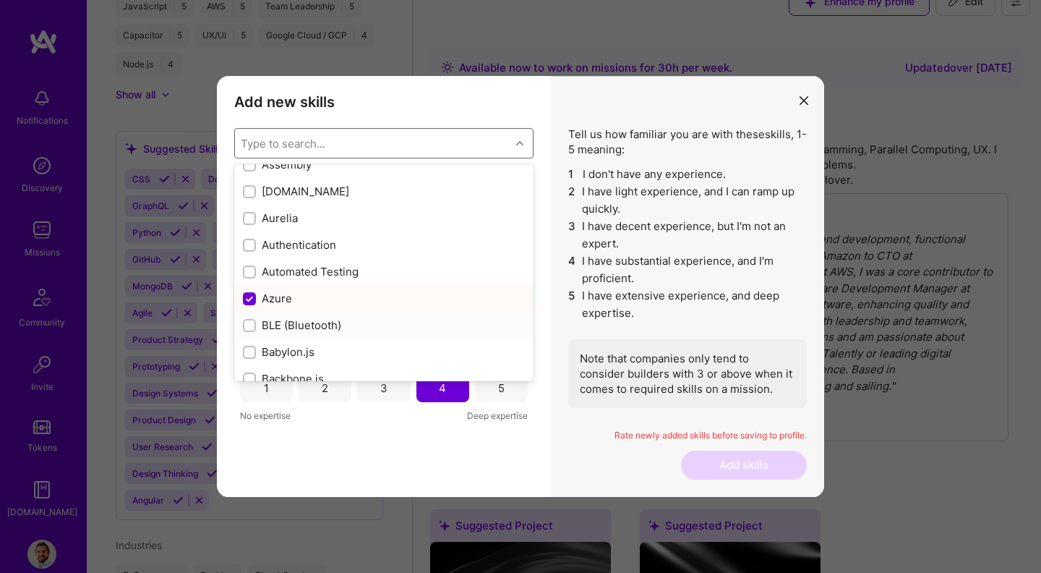
scroll to position [877, 0]
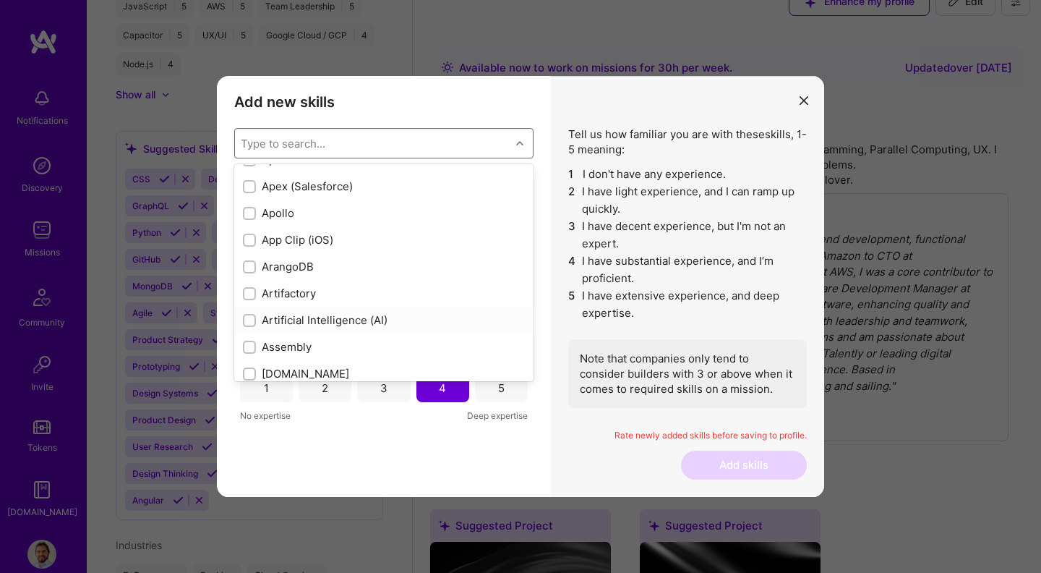
click at [248, 324] on input "modal" at bounding box center [251, 321] width 10 height 10
checkbox input "true"
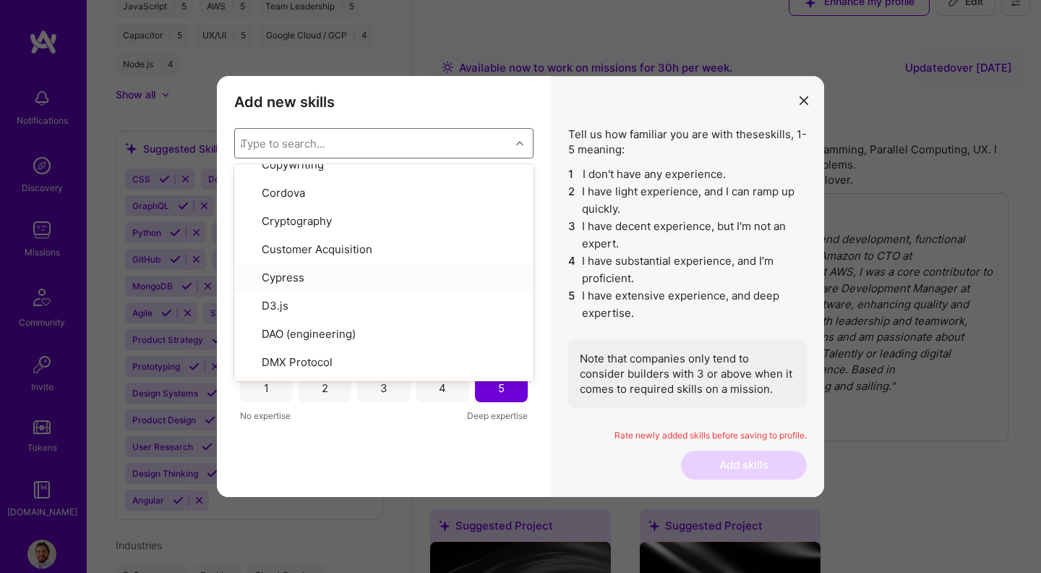
scroll to position [0, 0]
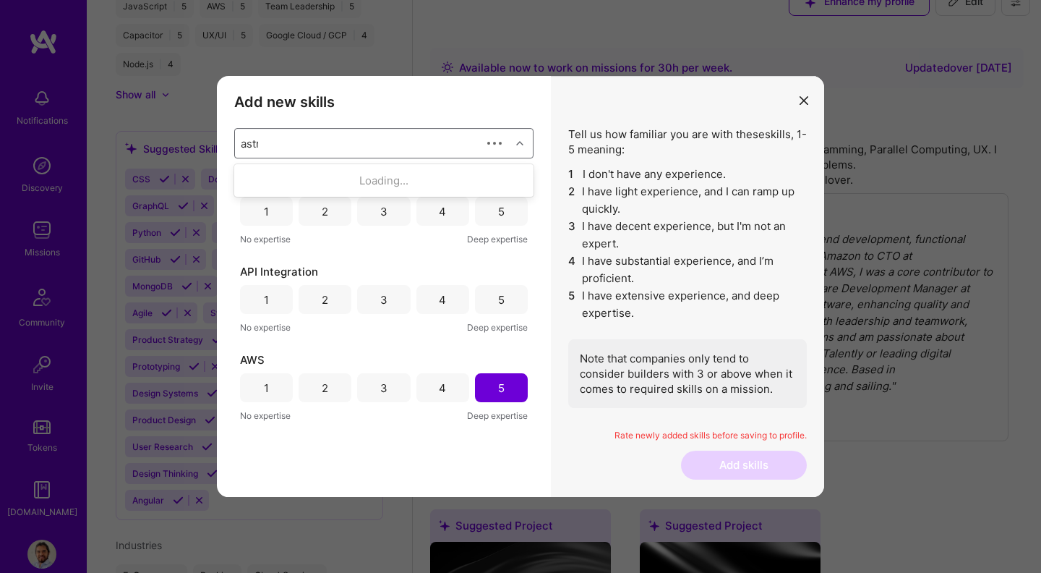
type input "astro"
click at [554, 170] on div "Tell us how familiar you are with these skills , 1-5 meaning: 1 I don't have an…" at bounding box center [687, 286] width 273 height 421
click at [489, 212] on div "5" at bounding box center [501, 211] width 53 height 29
click at [481, 304] on div "5" at bounding box center [501, 299] width 53 height 29
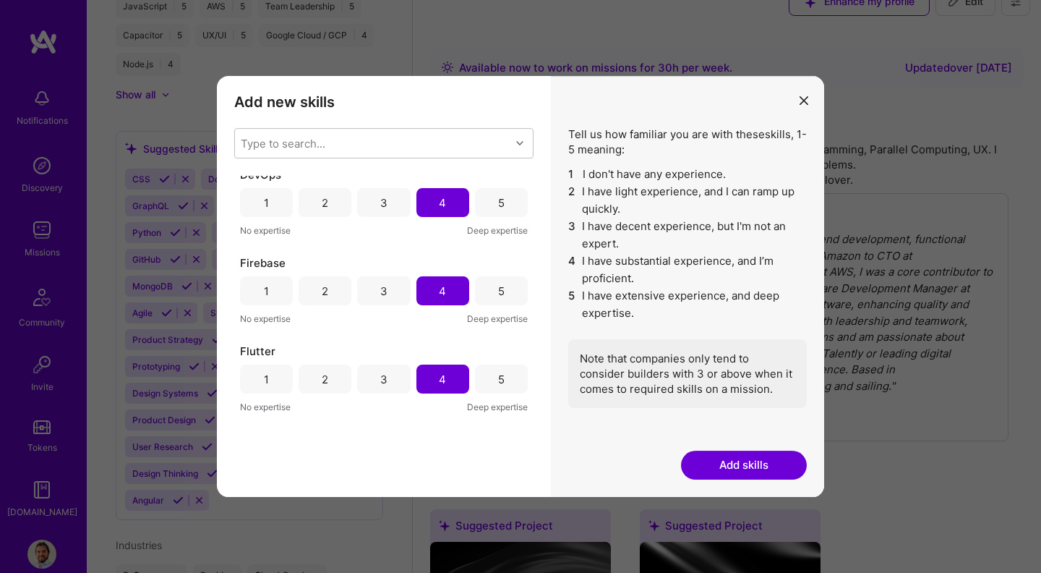
scroll to position [622, 0]
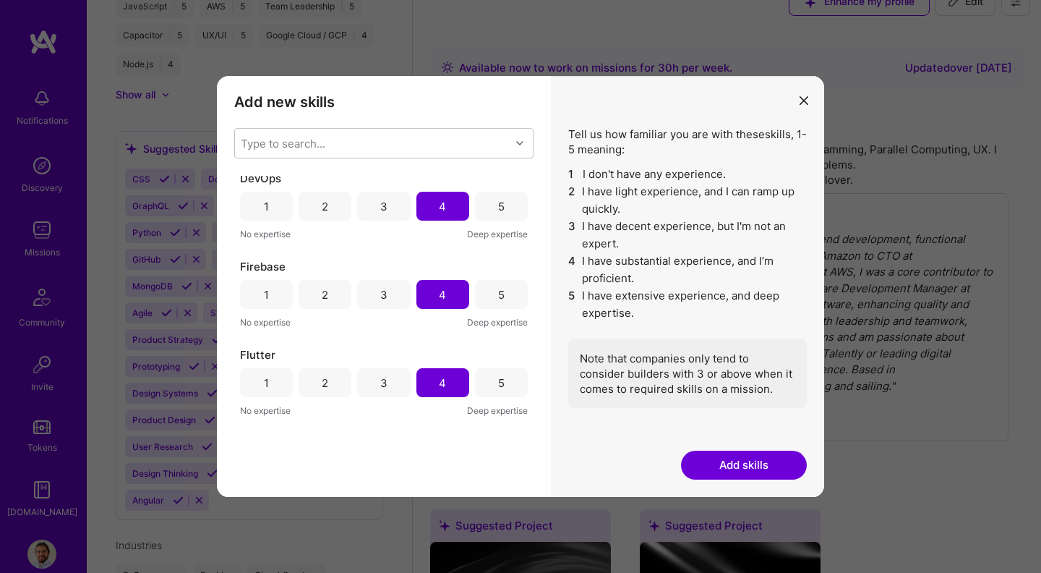
click at [492, 221] on div "5" at bounding box center [501, 206] width 53 height 29
click at [490, 287] on div "5" at bounding box center [501, 294] width 53 height 29
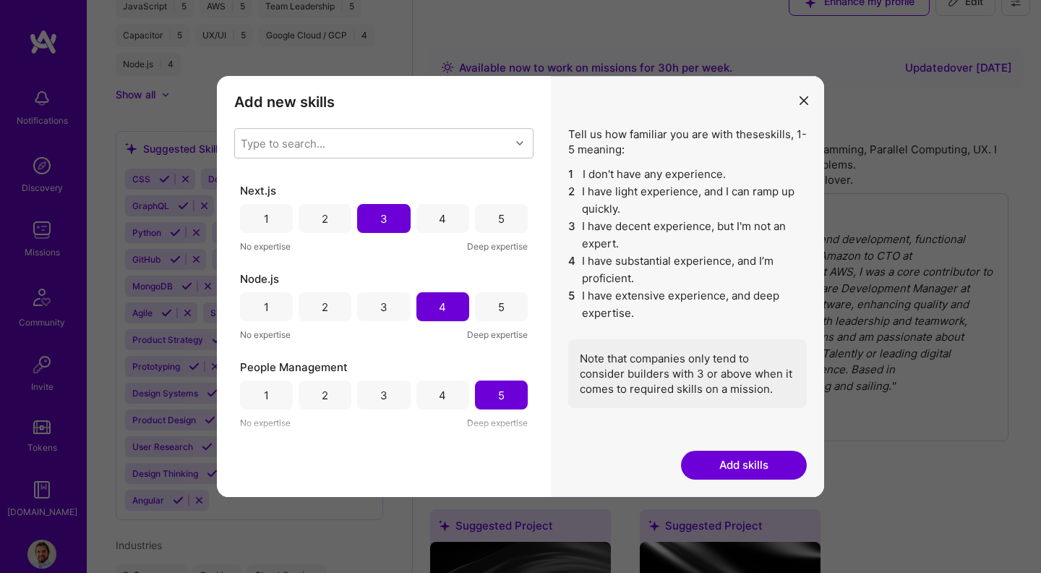
scroll to position [1144, 0]
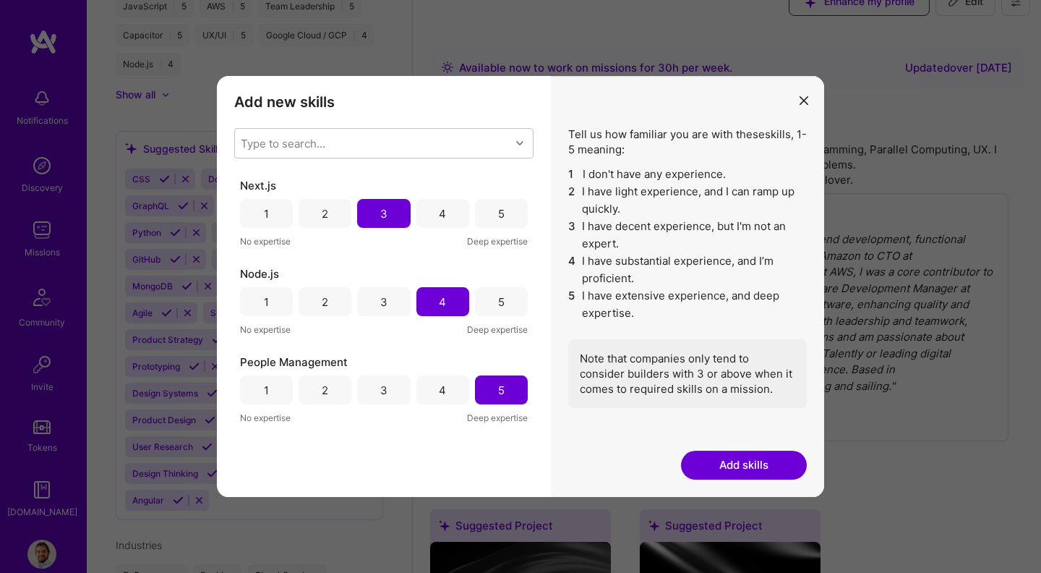
click at [483, 216] on div "5" at bounding box center [501, 213] width 53 height 29
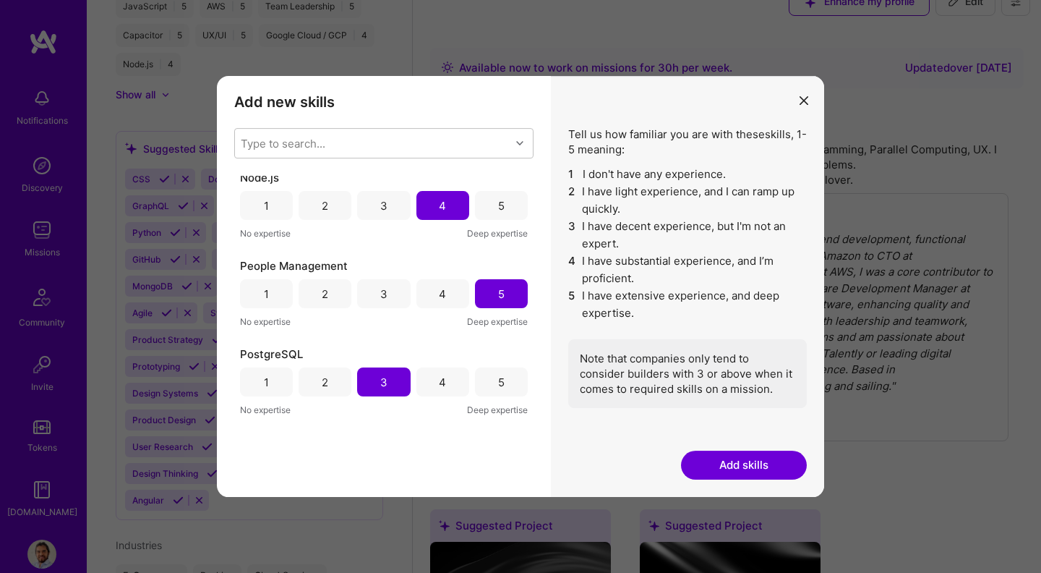
click at [498, 207] on div "5" at bounding box center [501, 205] width 7 height 15
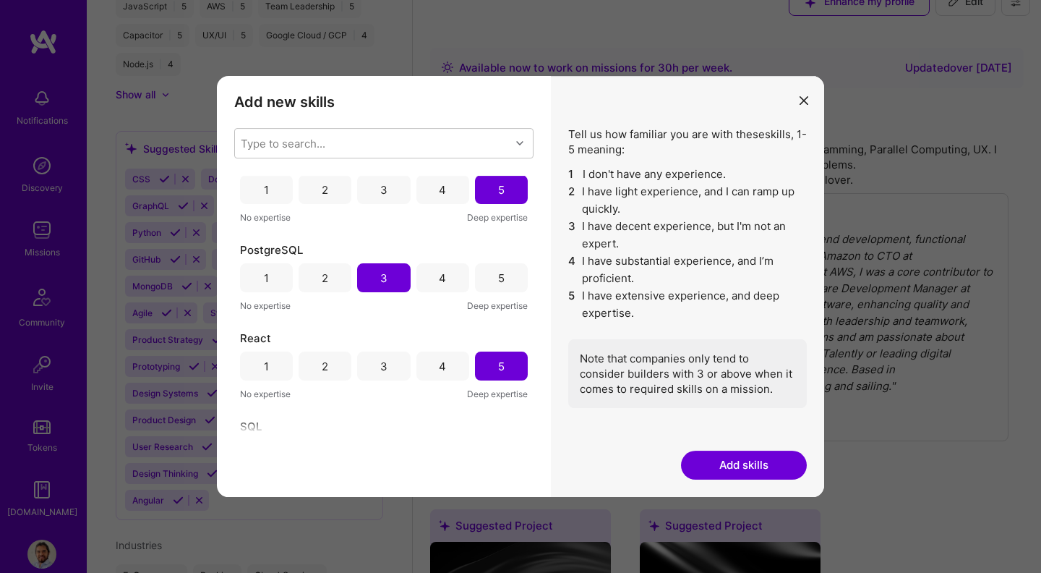
scroll to position [1353, 0]
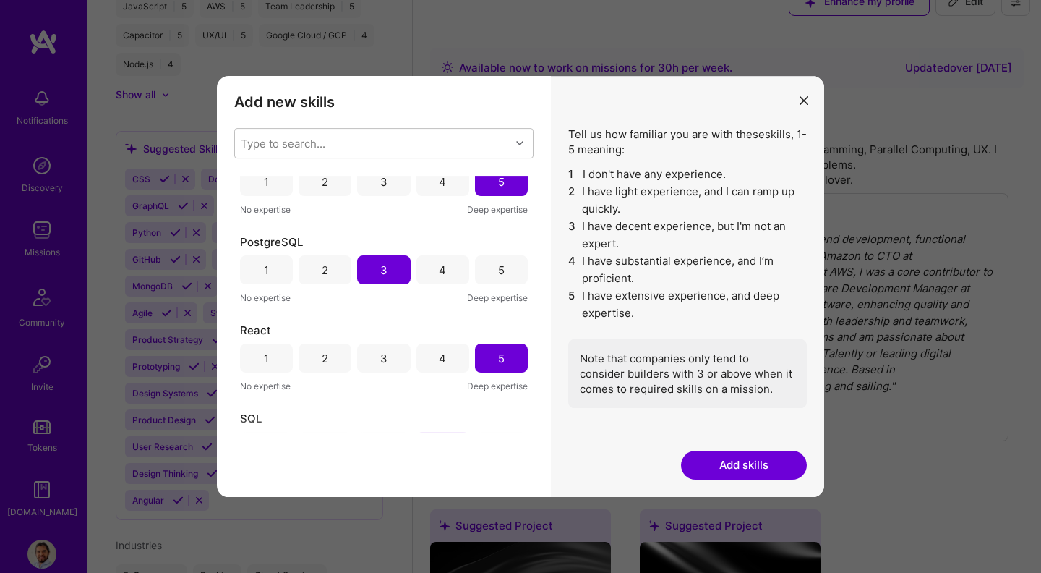
click at [442, 273] on div "4" at bounding box center [442, 269] width 53 height 29
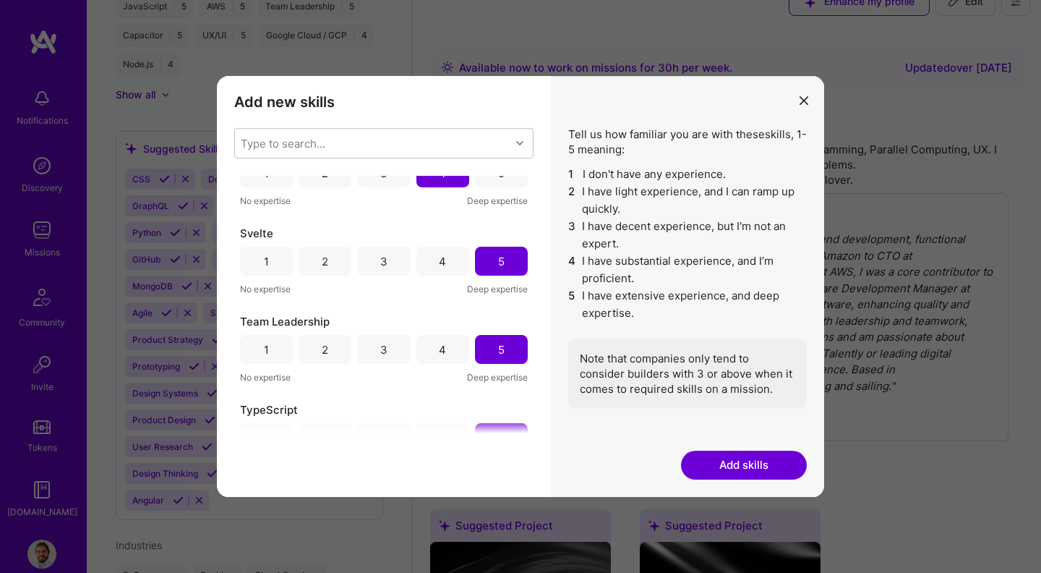
scroll to position [1624, 0]
click at [430, 141] on div "Type to search..." at bounding box center [372, 143] width 275 height 29
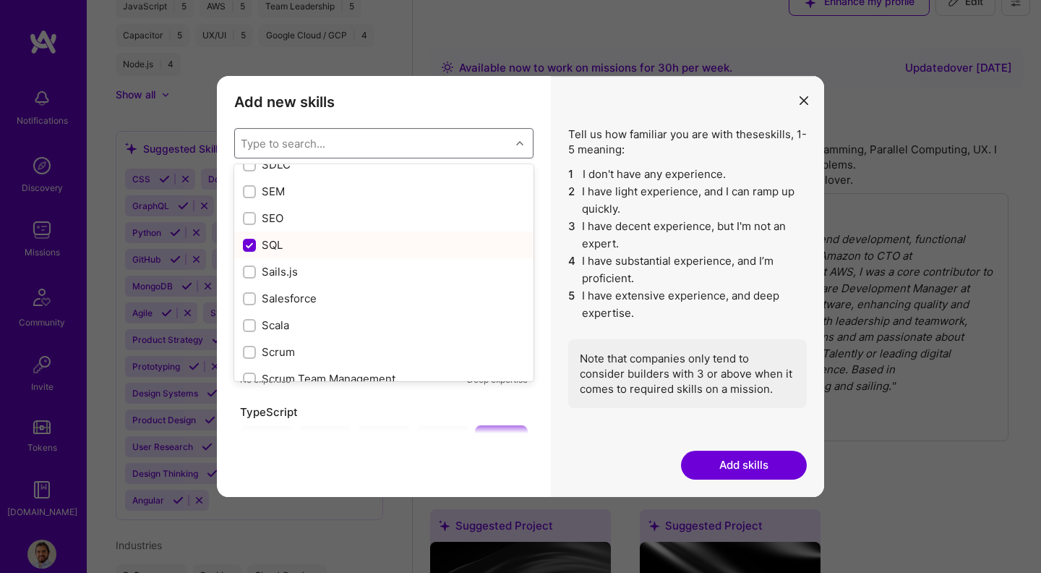
scroll to position [7565, 0]
click at [252, 320] on input "modal" at bounding box center [251, 320] width 10 height 10
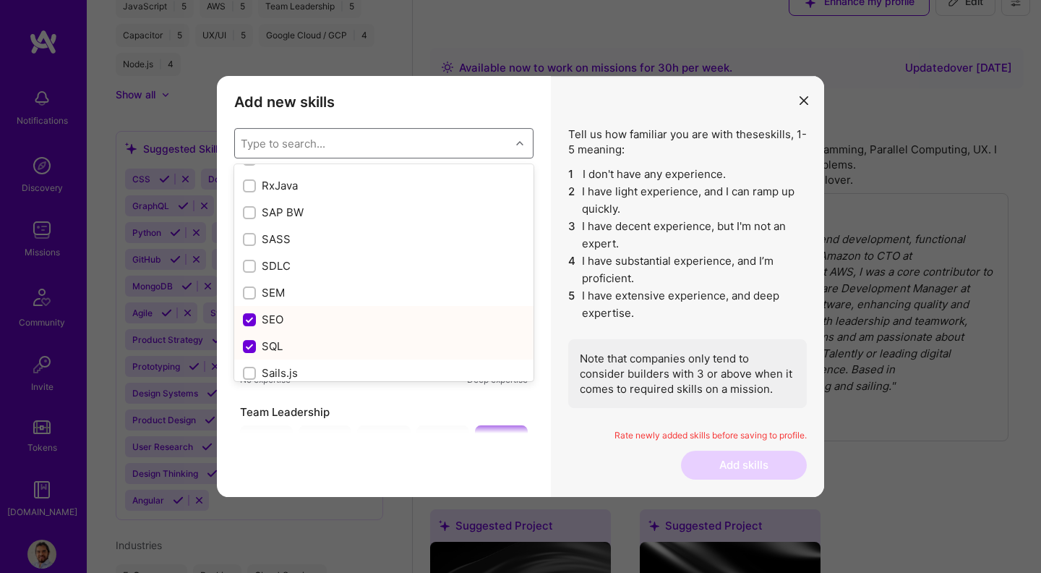
click at [245, 318] on input "modal" at bounding box center [250, 320] width 13 height 13
checkbox input "false"
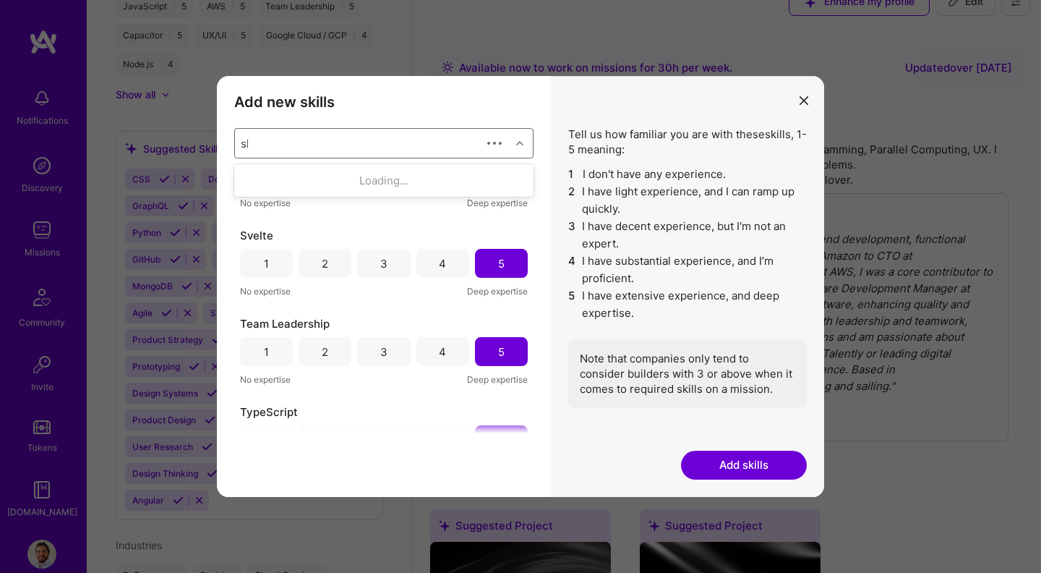
scroll to position [0, 0]
type input "shop"
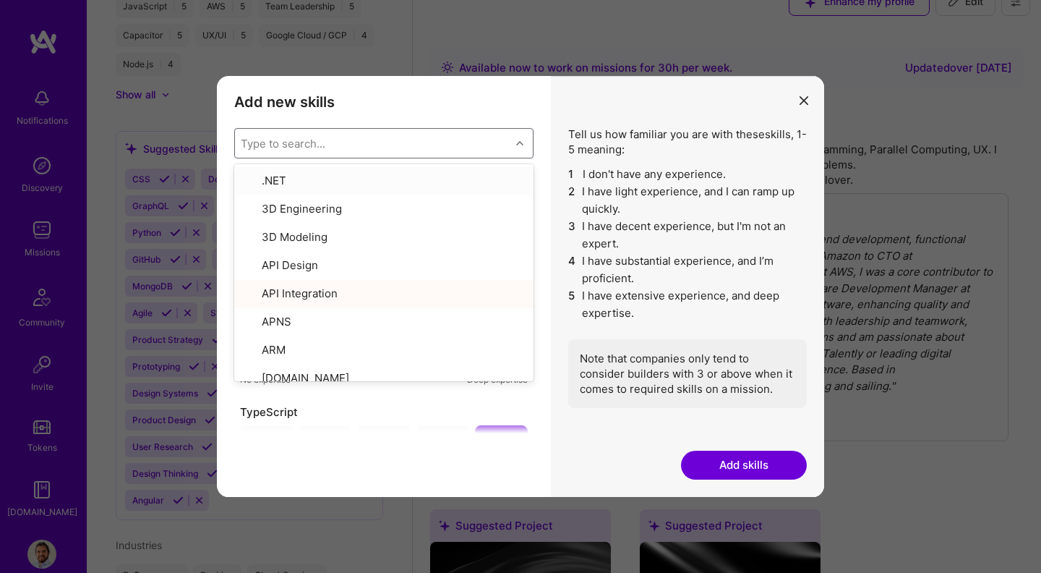
click at [669, 462] on div "Tell us how familiar you are with these skills , 1-5 meaning: 1 I don't have an…" at bounding box center [687, 286] width 273 height 421
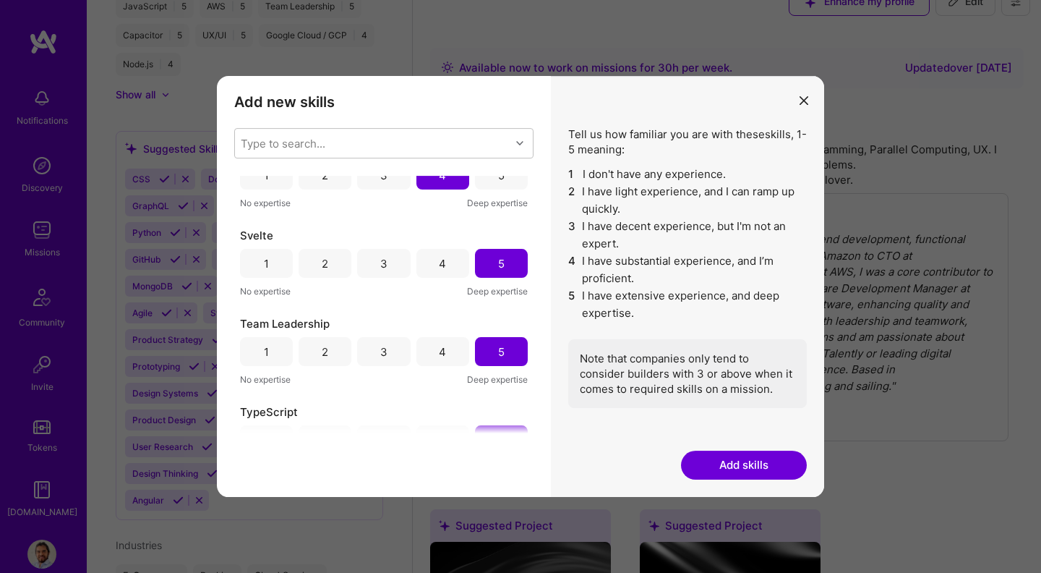
click at [722, 463] on button "Add skills" at bounding box center [744, 464] width 126 height 29
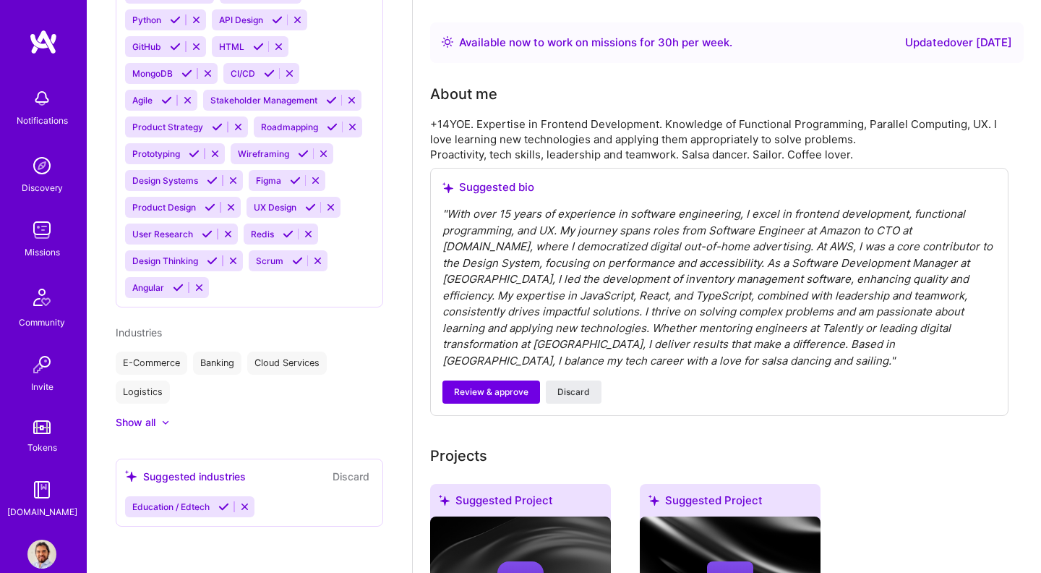
scroll to position [63, 0]
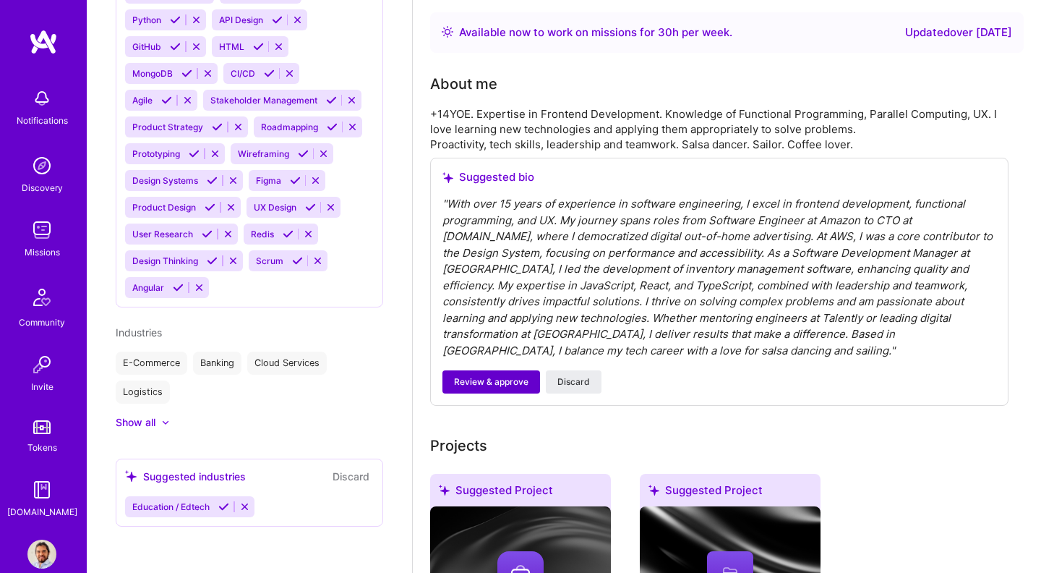
click at [484, 379] on span "Review & approve" at bounding box center [491, 381] width 74 height 13
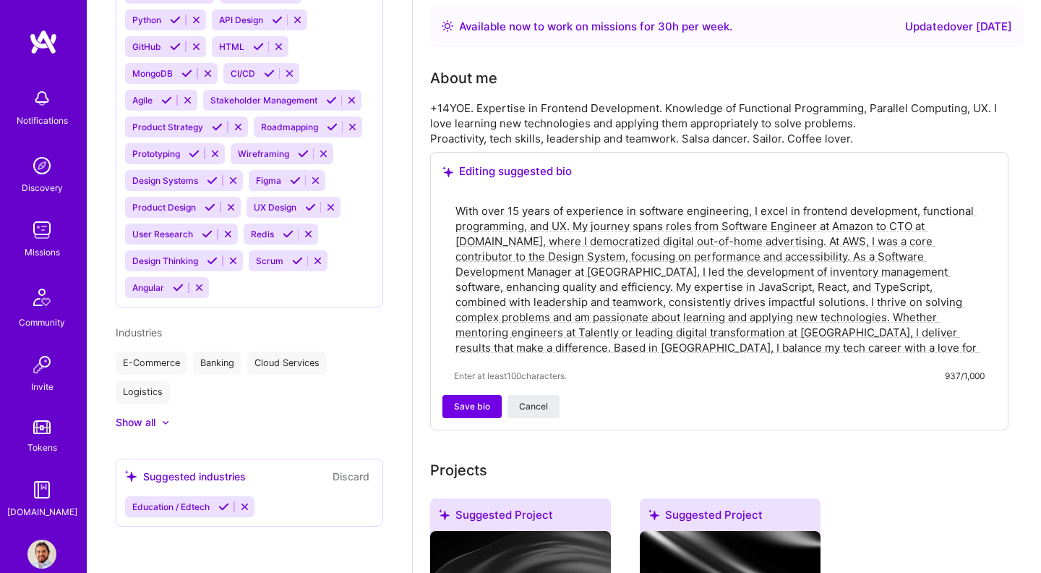
scroll to position [64, 0]
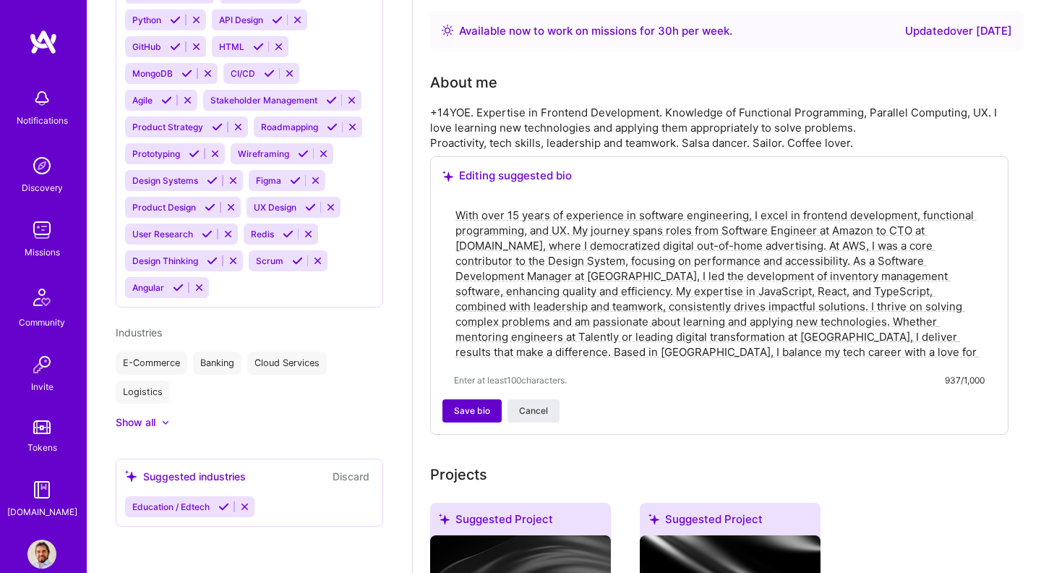
click at [450, 411] on button "Save bio" at bounding box center [471, 410] width 59 height 23
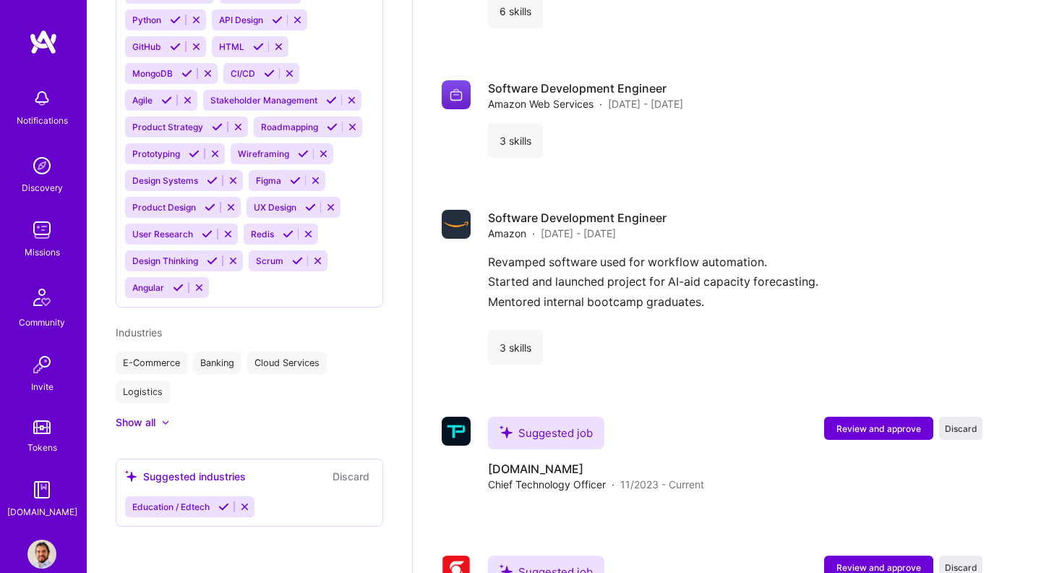
scroll to position [2780, 0]
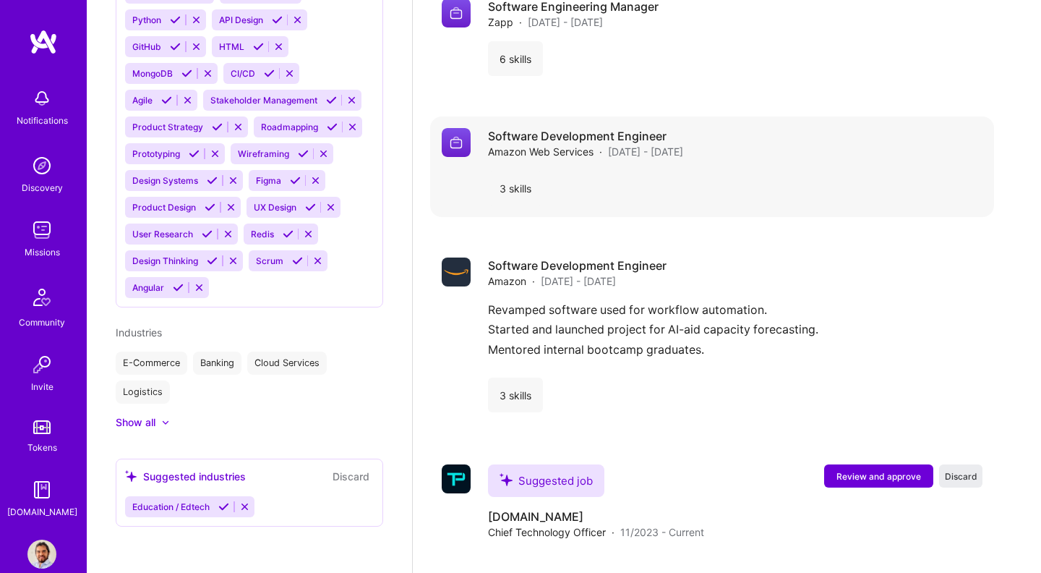
click at [727, 128] on div "Software Development Engineer Amazon Web Services · [DATE] - [DATE]" at bounding box center [735, 143] width 495 height 31
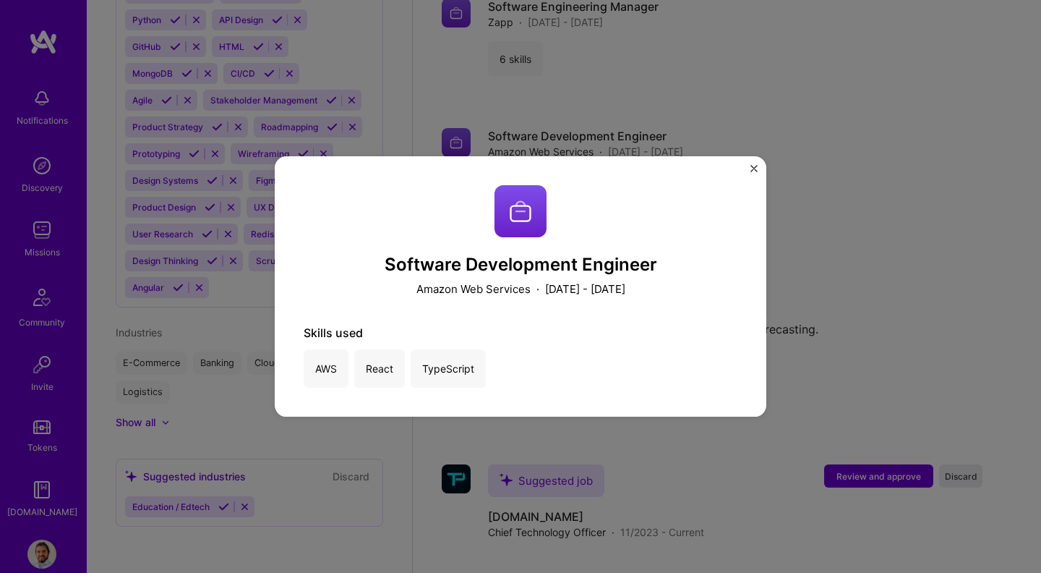
click at [417, 291] on p "Amazon Web Services" at bounding box center [473, 288] width 114 height 15
click at [337, 323] on div "Software Development Engineer Amazon Web Services · [DATE] - [DATE] Skills used…" at bounding box center [521, 286] width 434 height 202
click at [746, 162] on div "Software Development Engineer Amazon Web Services · [DATE] - [DATE] Skills used…" at bounding box center [521, 286] width 492 height 260
click at [755, 167] on img "Close" at bounding box center [753, 168] width 7 height 7
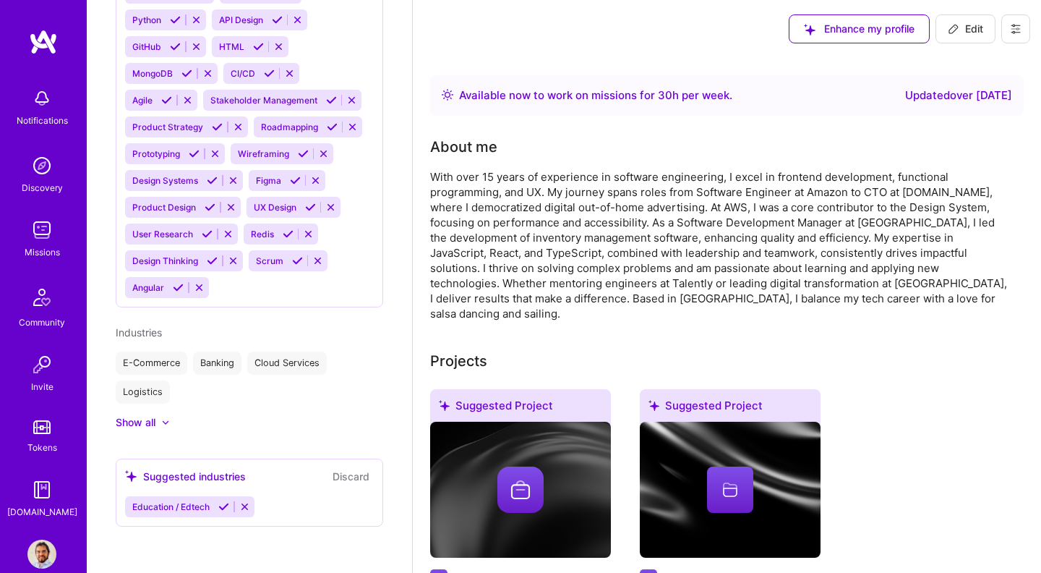
click at [967, 30] on span "Edit" at bounding box center [965, 29] width 35 height 14
select select "DE"
select select "Right Now"
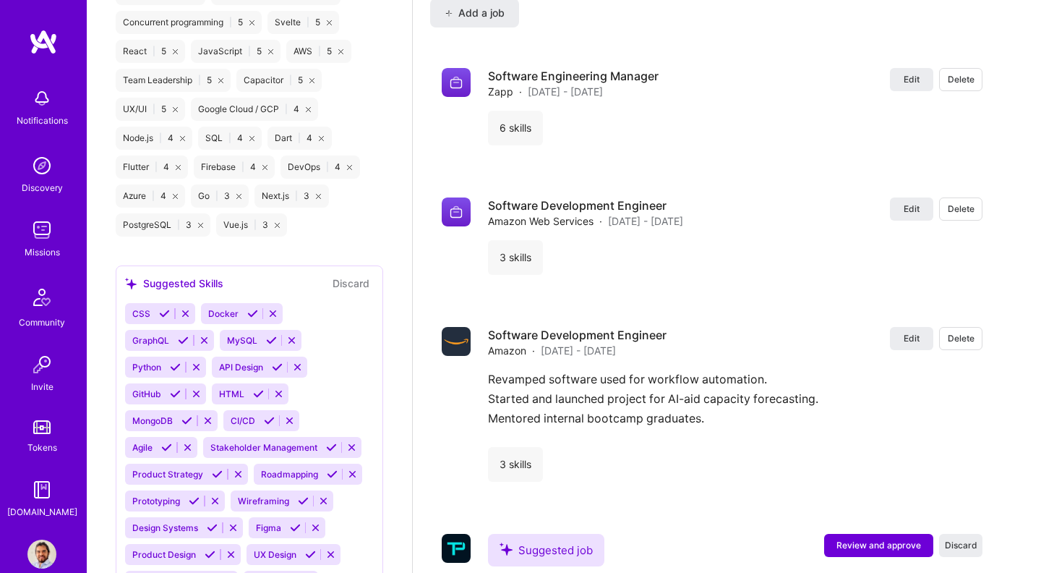
scroll to position [3392, 0]
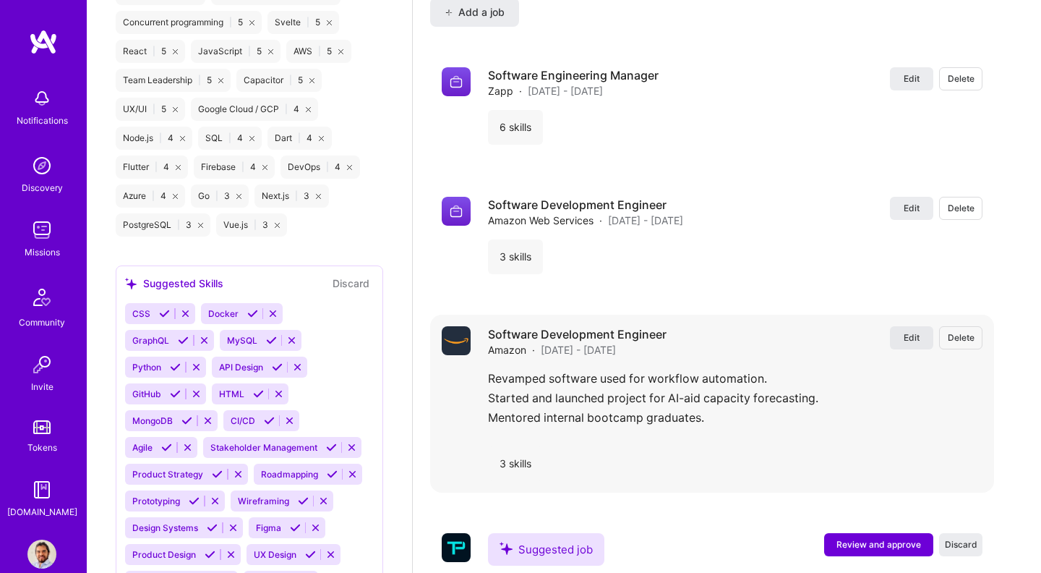
click at [913, 345] on button "Edit" at bounding box center [911, 337] width 43 height 23
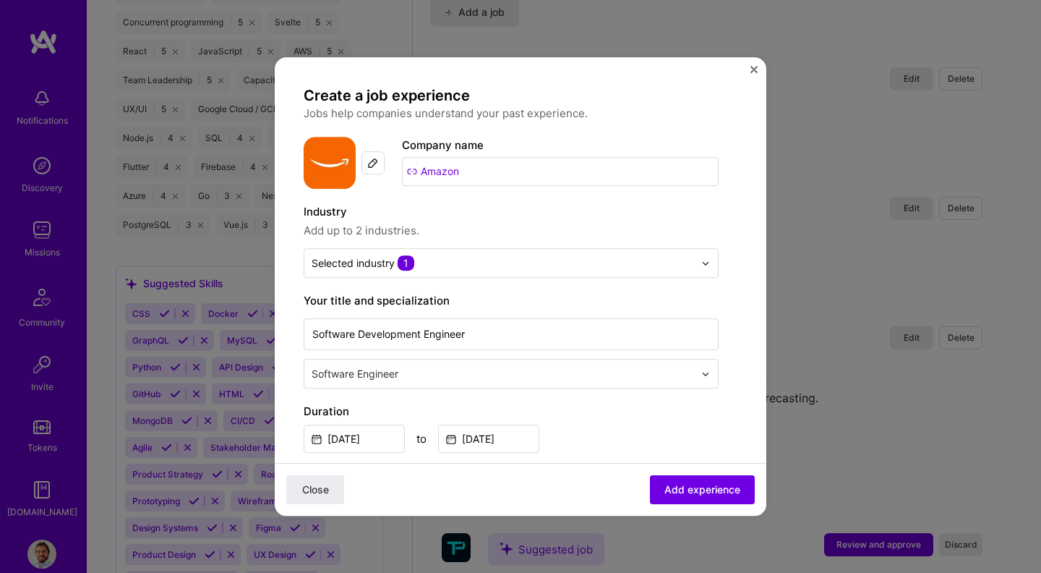
click at [755, 71] on img "Close" at bounding box center [753, 69] width 7 height 7
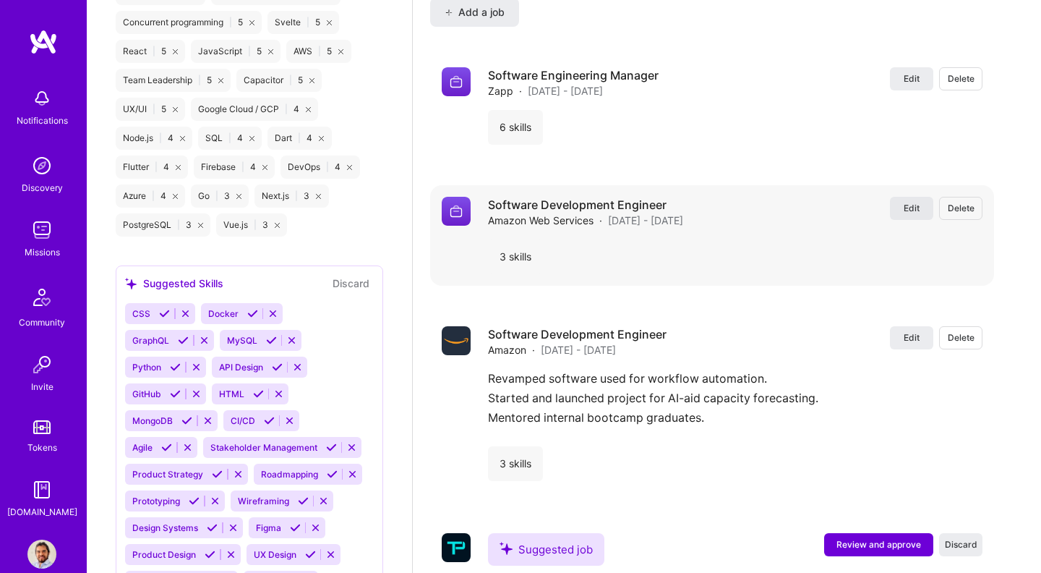
click at [905, 208] on span "Edit" at bounding box center [912, 208] width 16 height 12
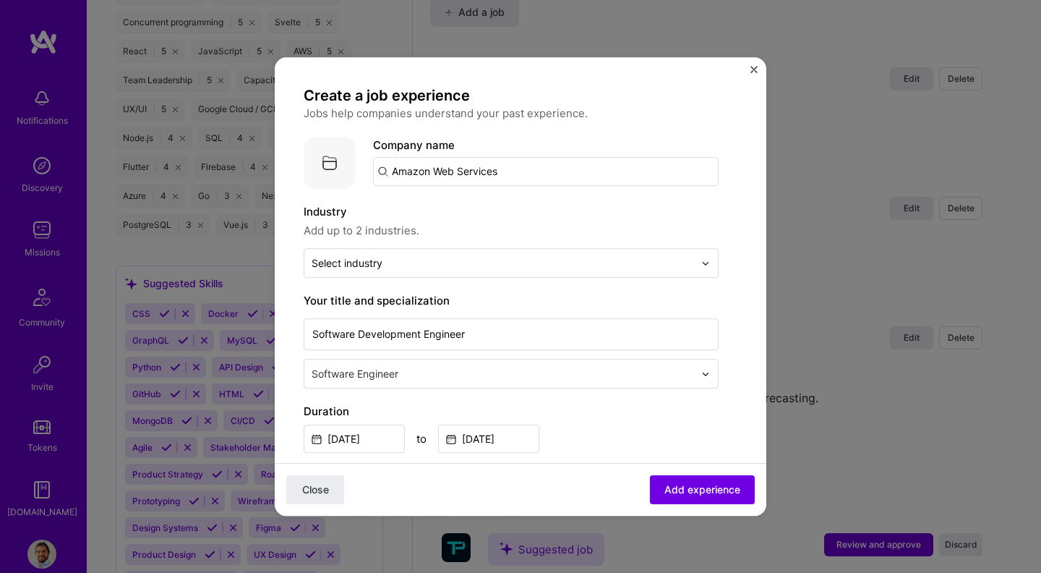
click at [528, 168] on input "Amazon Web Services" at bounding box center [546, 171] width 346 height 29
type input "Amazon Web Services"
type input "AWS"
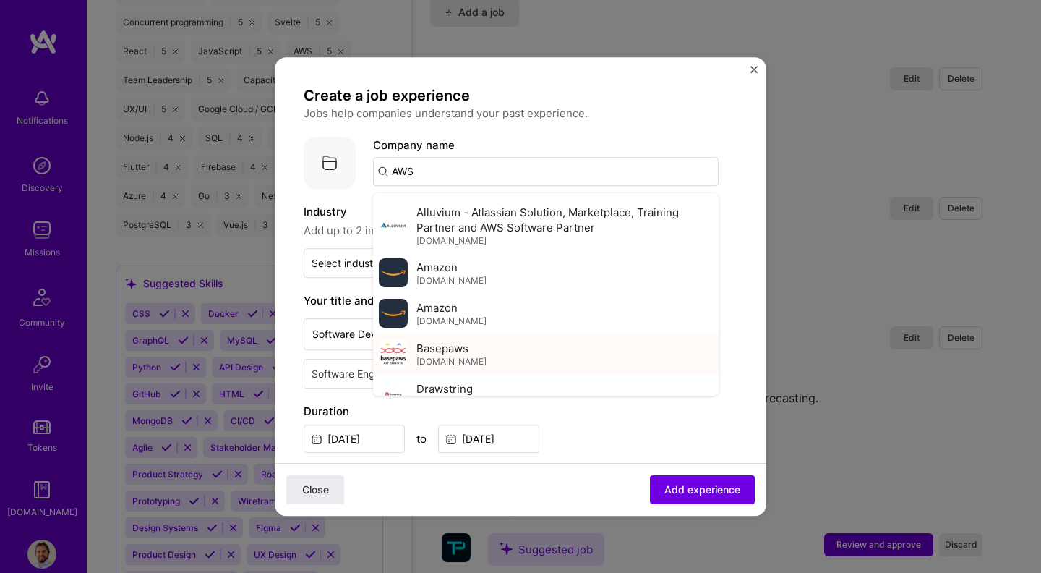
scroll to position [348, 0]
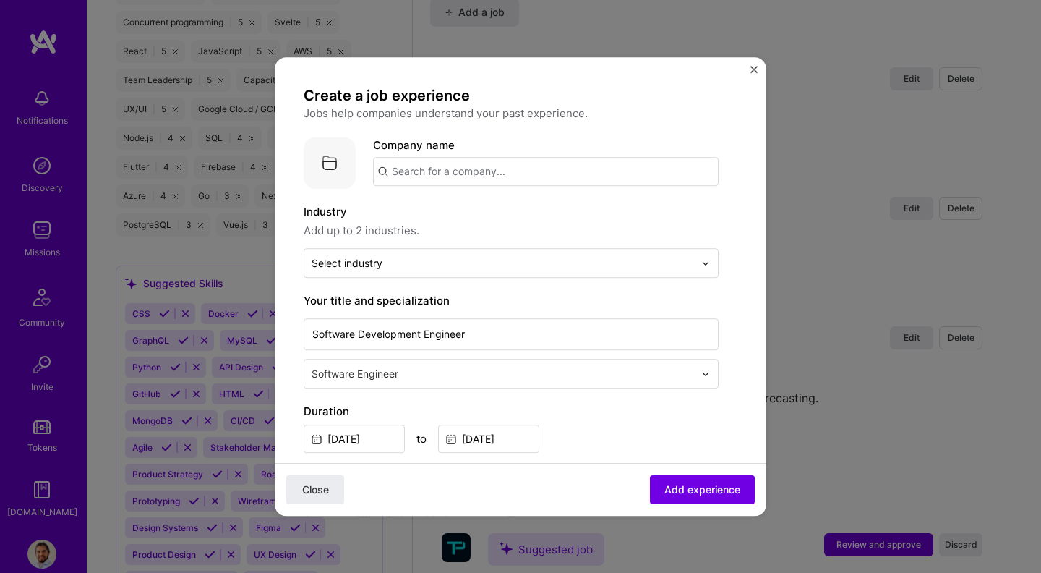
paste input "Amazon Web Services"
type input "Amazon Web Services"
click at [552, 210] on div "Amazon Web Services" at bounding box center [518, 211] width 128 height 25
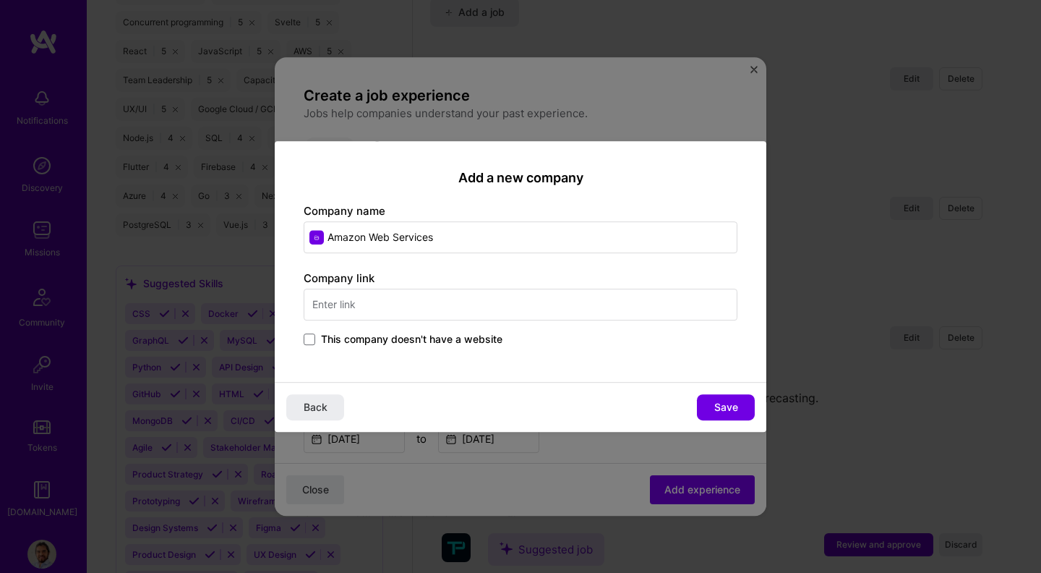
click at [375, 305] on input "text" at bounding box center [521, 304] width 434 height 32
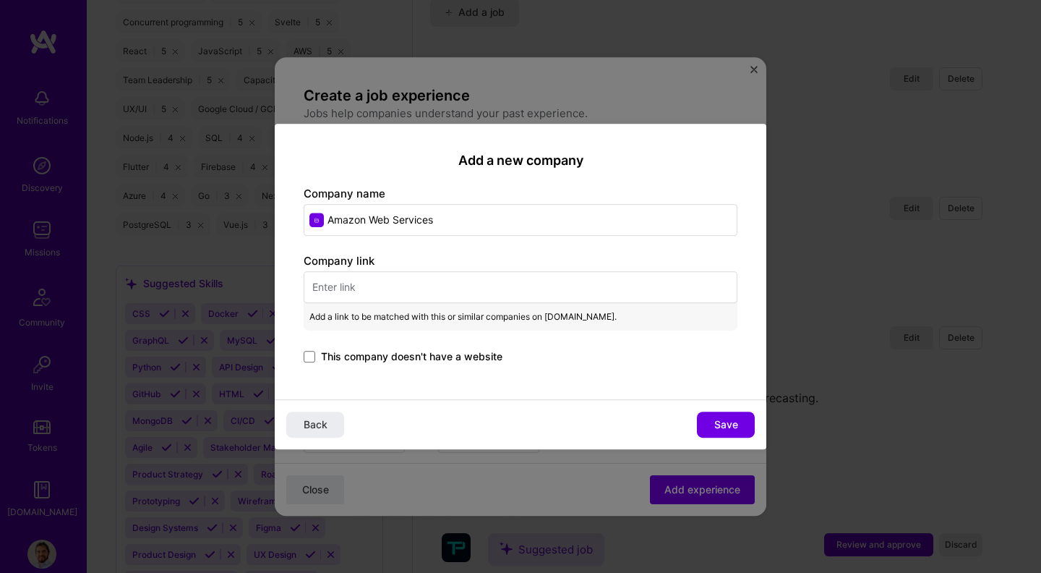
paste input "[URL][DOMAIN_NAME]"
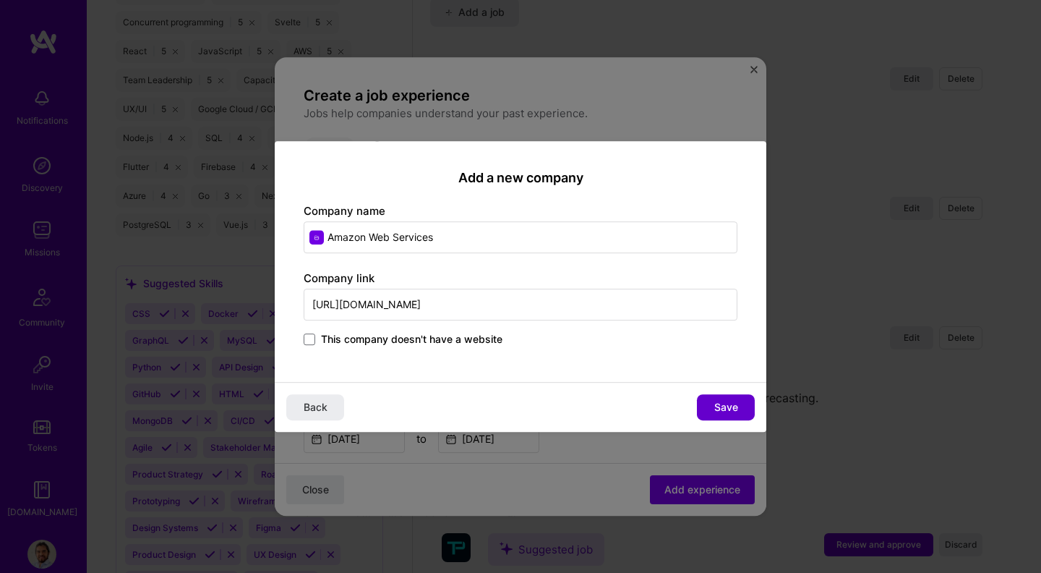
type input "[URL][DOMAIN_NAME]"
click at [732, 406] on span "Save" at bounding box center [726, 407] width 24 height 14
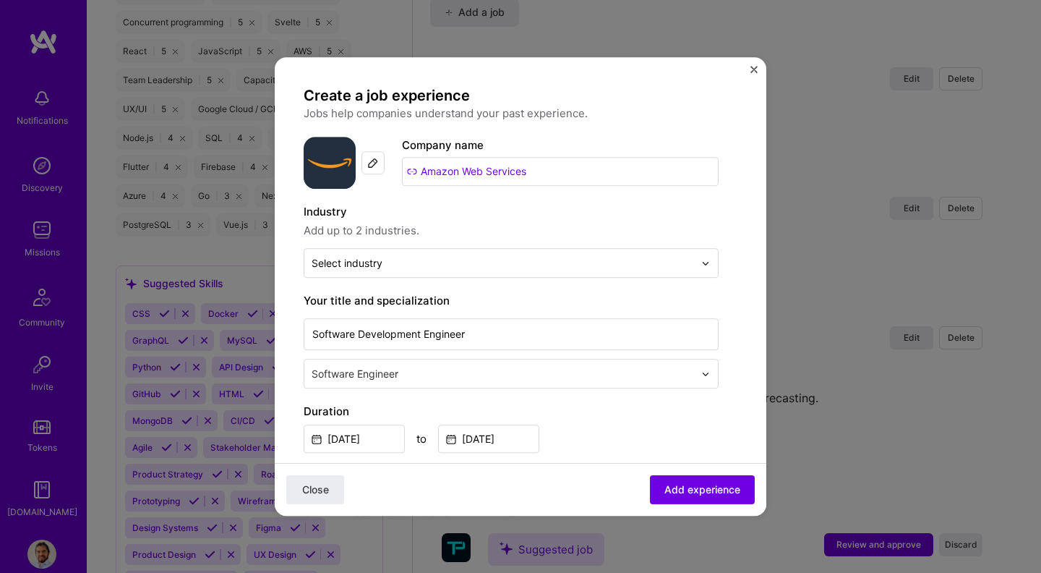
click at [368, 163] on img at bounding box center [373, 163] width 12 height 12
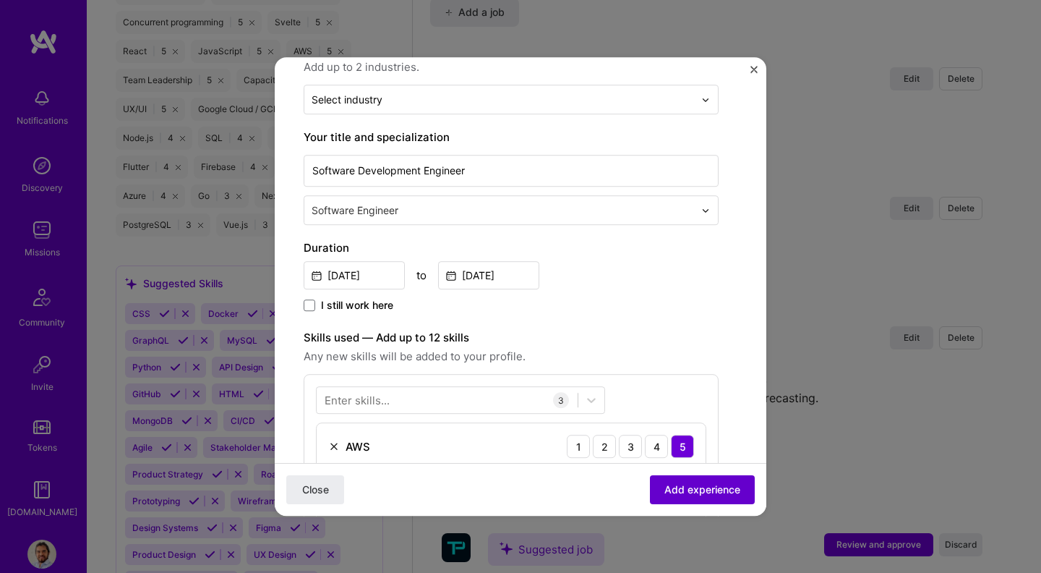
click at [706, 500] on button "Add experience" at bounding box center [702, 489] width 105 height 29
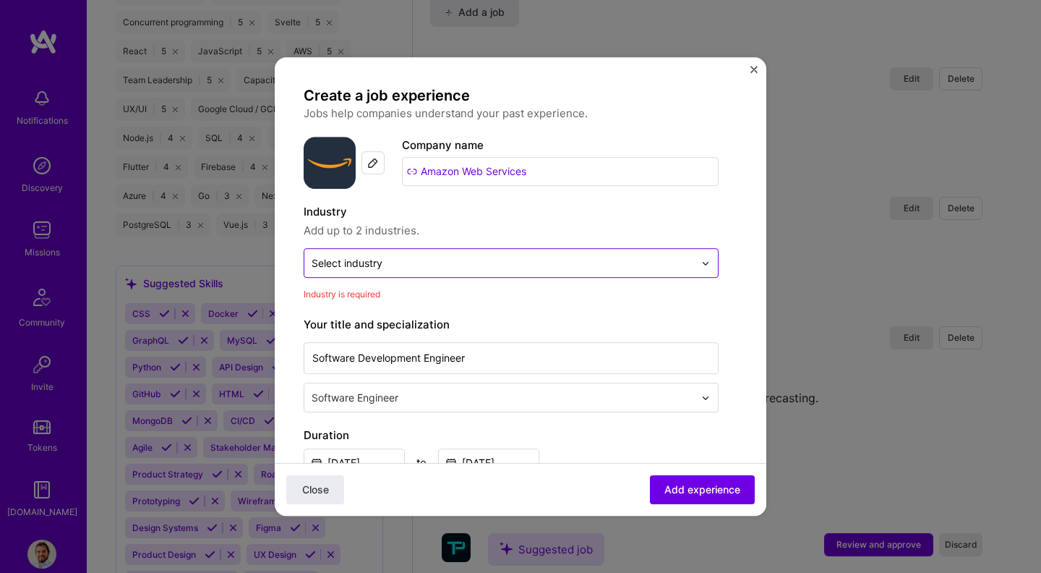
scroll to position [-1, 0]
click at [526, 277] on div "Select industry 0" at bounding box center [502, 263] width 397 height 28
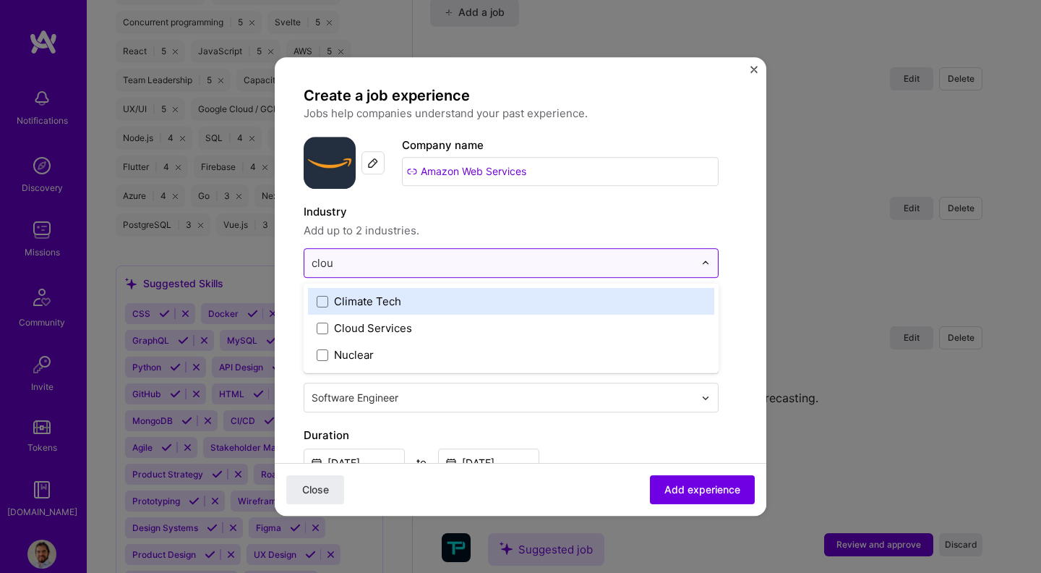
type input "cloud"
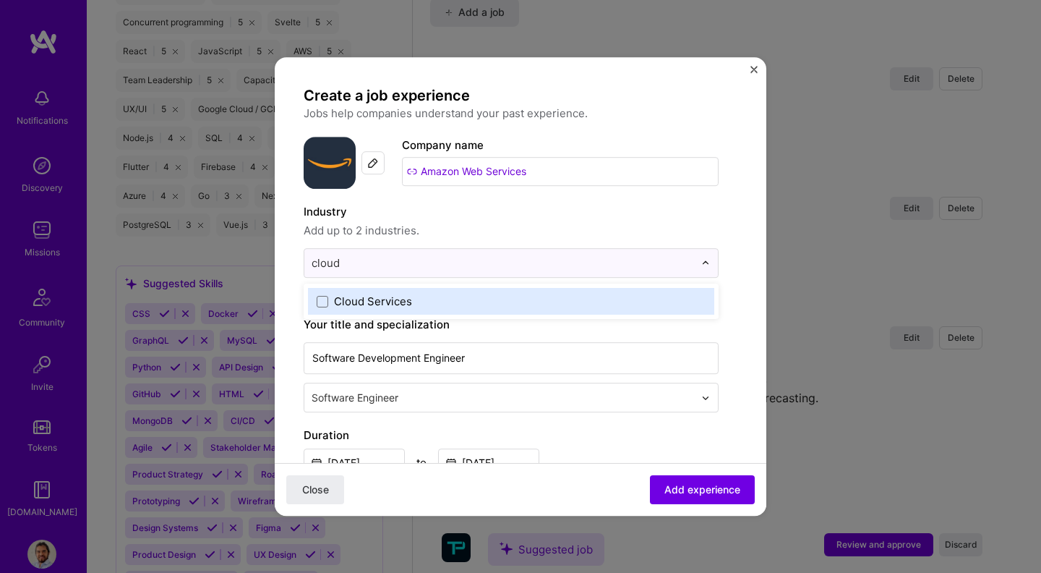
click at [468, 312] on div "Cloud Services" at bounding box center [511, 301] width 406 height 27
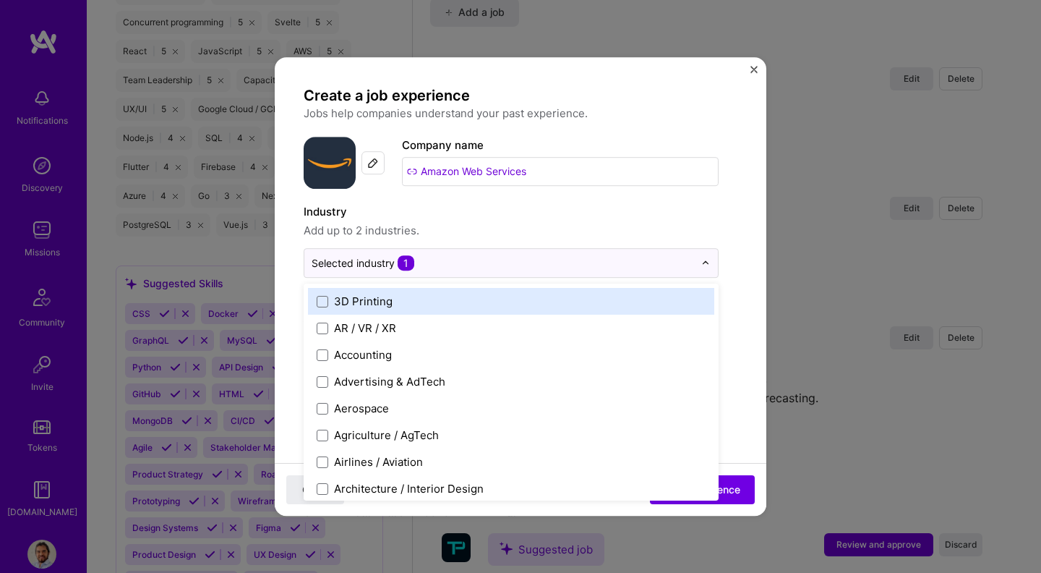
click at [492, 300] on label "3D Printing" at bounding box center [511, 301] width 389 height 15
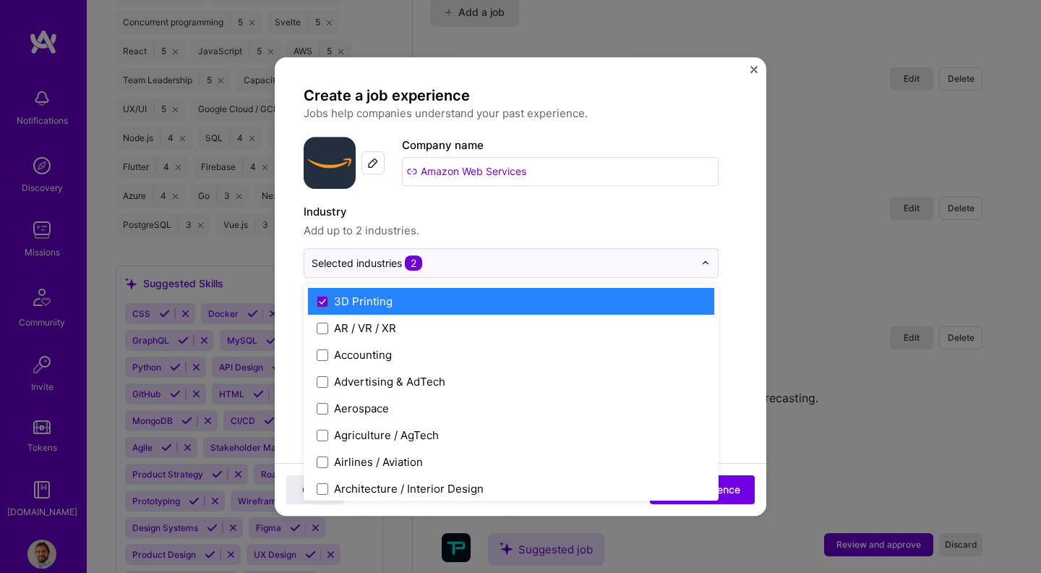
click at [492, 300] on label "3D Printing" at bounding box center [511, 301] width 389 height 15
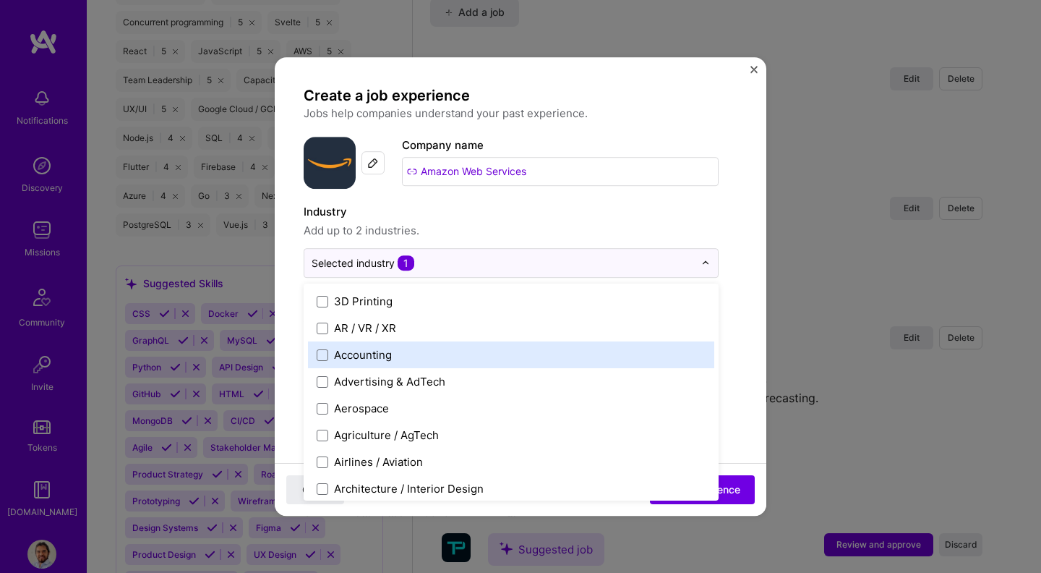
drag, startPoint x: 748, startPoint y: 354, endPoint x: 748, endPoint y: 428, distance: 73.7
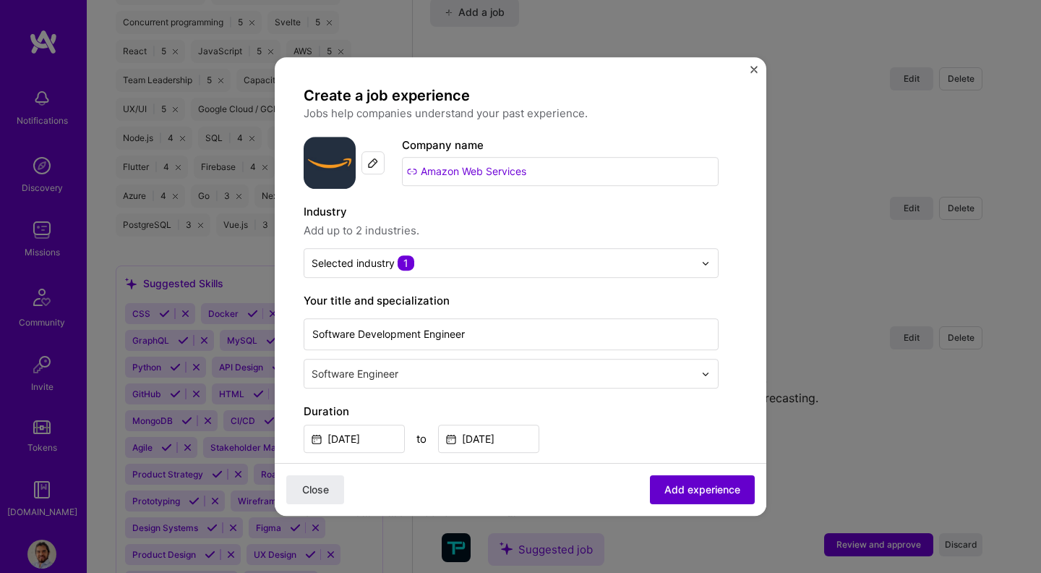
click at [733, 490] on span "Add experience" at bounding box center [702, 489] width 76 height 14
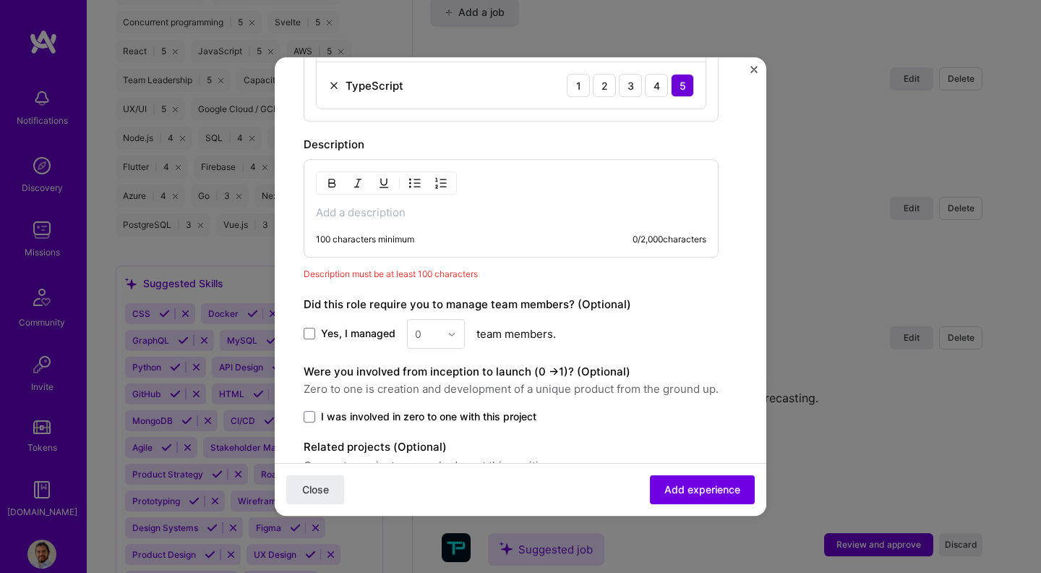
scroll to position [617, 0]
